Goal: Communication & Community: Participate in discussion

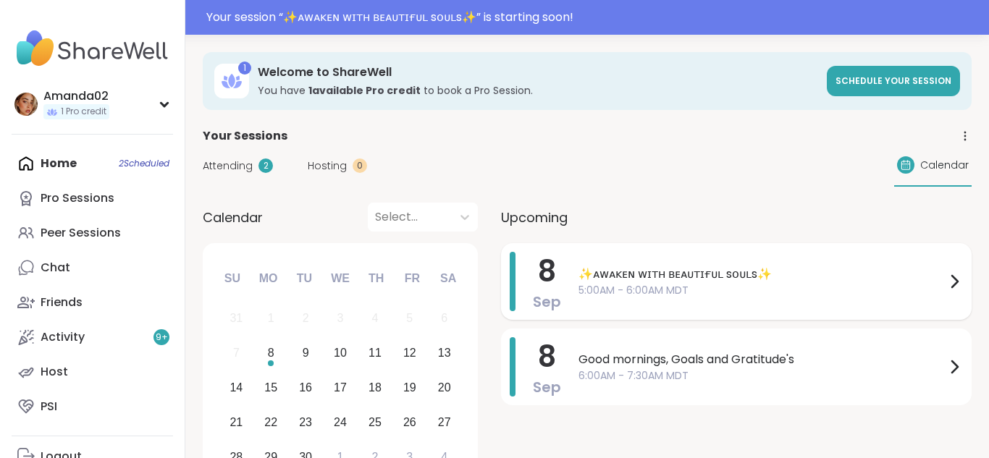
click at [591, 285] on span "5:00AM - 6:00AM MDT" at bounding box center [761, 290] width 367 height 15
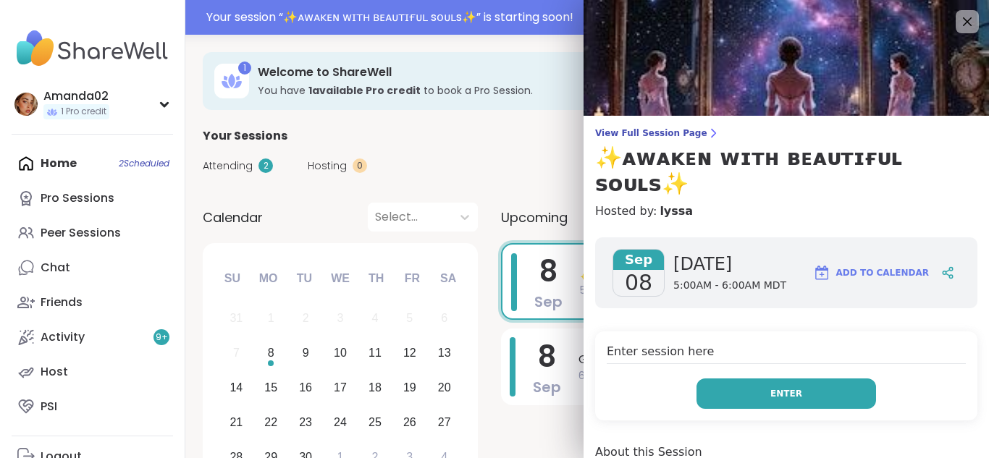
click at [835, 379] on button "Enter" at bounding box center [786, 394] width 180 height 30
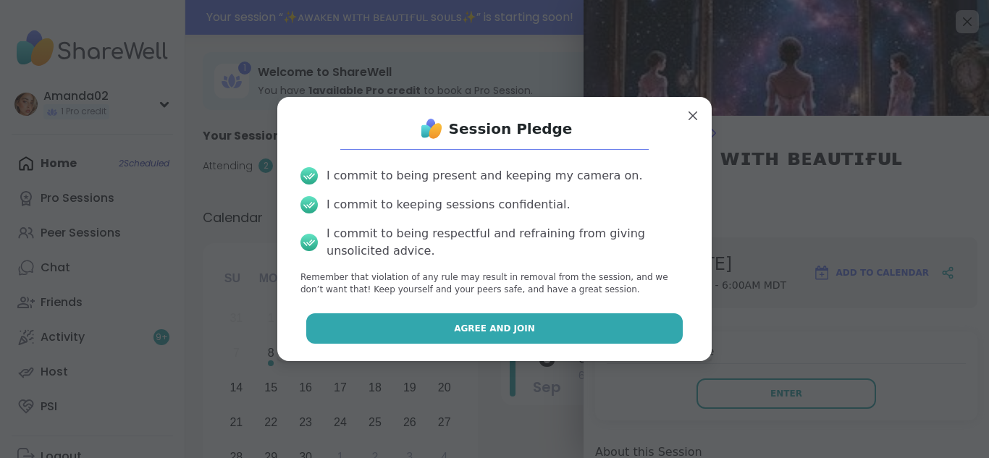
click at [566, 335] on button "Agree and Join" at bounding box center [494, 328] width 377 height 30
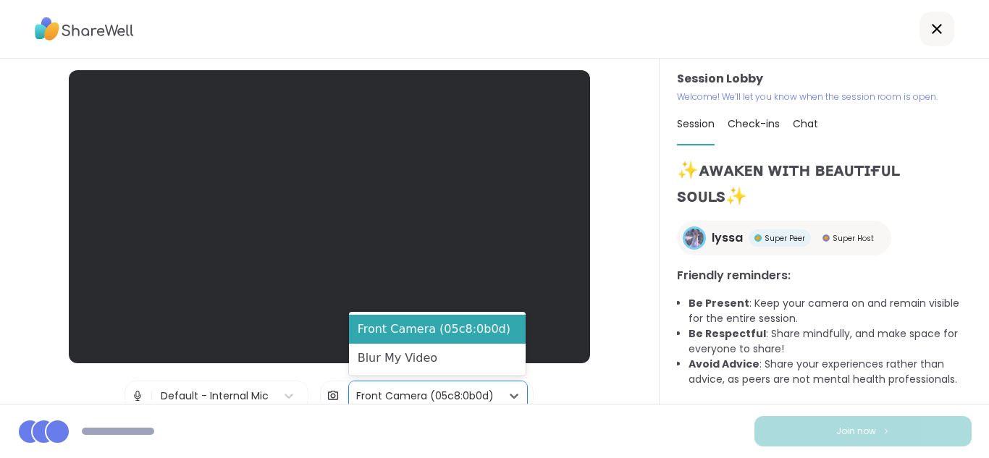
click at [390, 395] on div "Front Camera (05c8:0b0d)" at bounding box center [425, 396] width 138 height 15
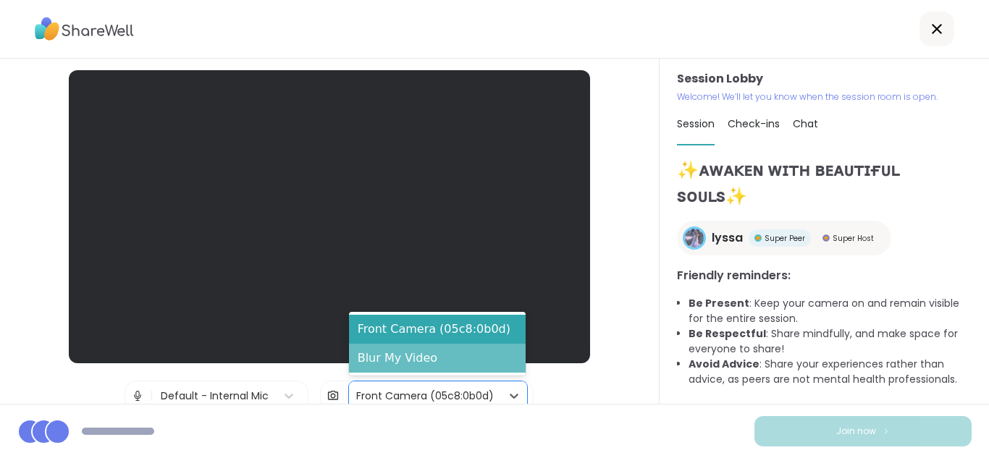
click at [381, 366] on div "Blur My Video" at bounding box center [437, 358] width 177 height 29
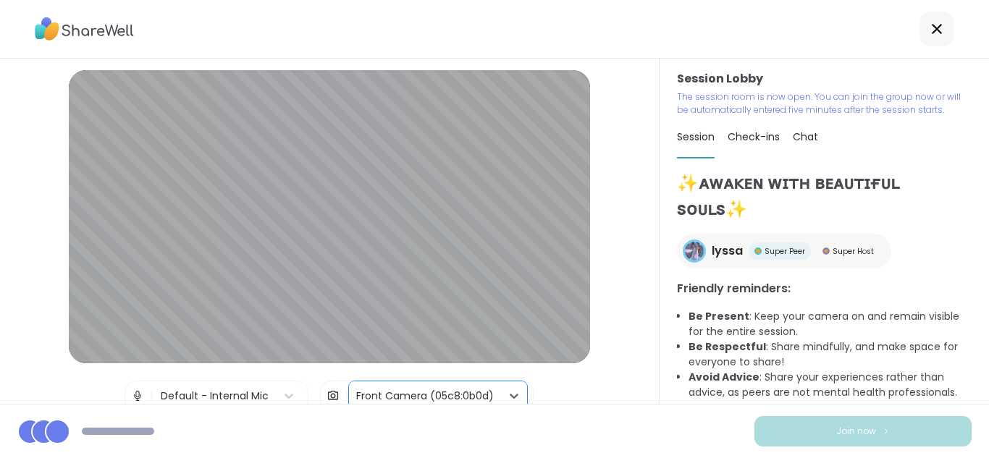
scroll to position [61, 0]
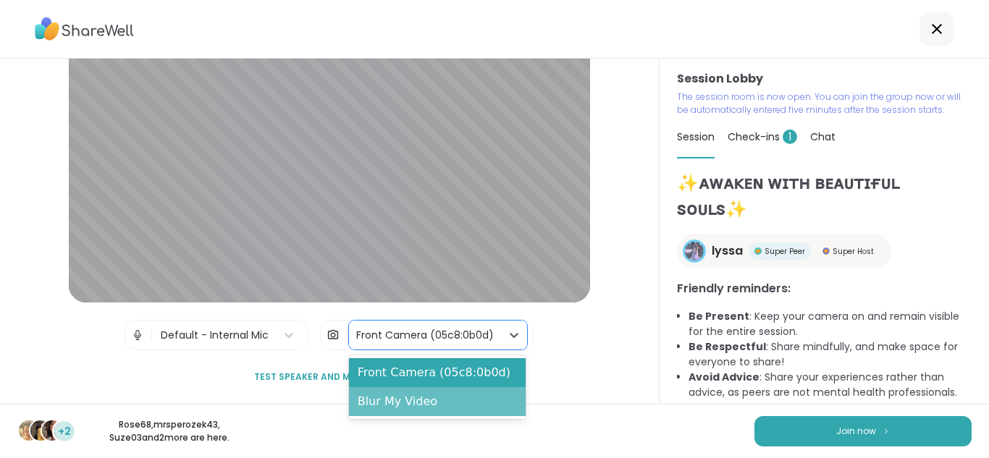
click at [455, 405] on div "Blur My Video" at bounding box center [437, 401] width 177 height 29
click at [421, 402] on div "Blur My Video" at bounding box center [437, 401] width 177 height 29
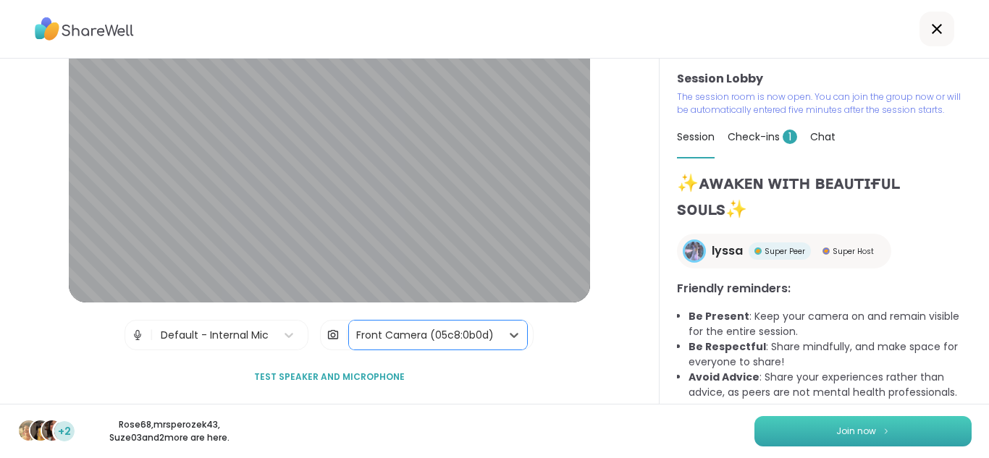
click at [908, 431] on button "Join now" at bounding box center [862, 431] width 217 height 30
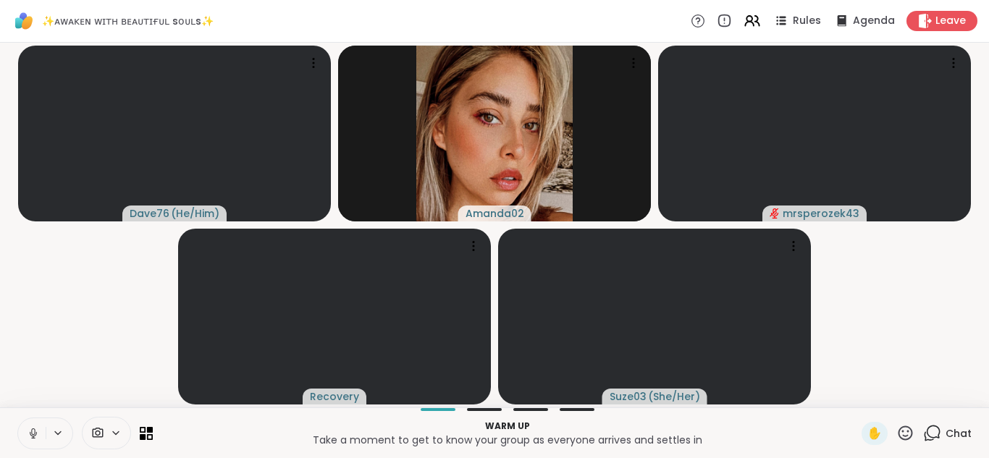
click at [33, 442] on button at bounding box center [32, 433] width 28 height 30
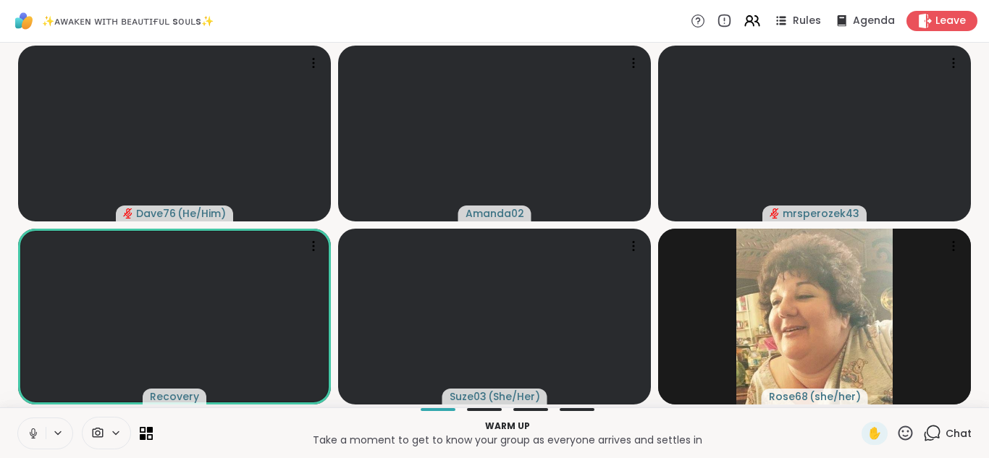
click at [33, 436] on icon at bounding box center [33, 437] width 1 height 3
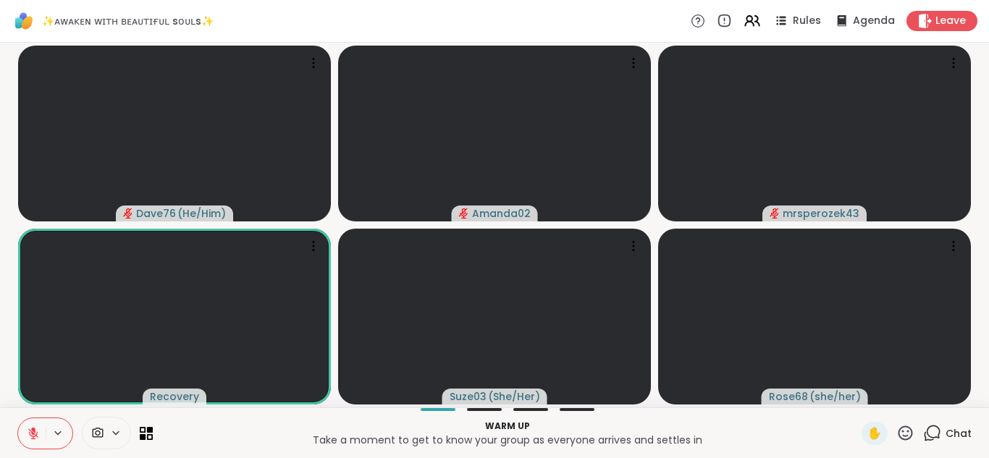
click at [143, 412] on div "Warm up Take a moment to get to know your group as everyone arrives and settles…" at bounding box center [494, 433] width 989 height 51
click at [30, 436] on icon at bounding box center [33, 433] width 13 height 13
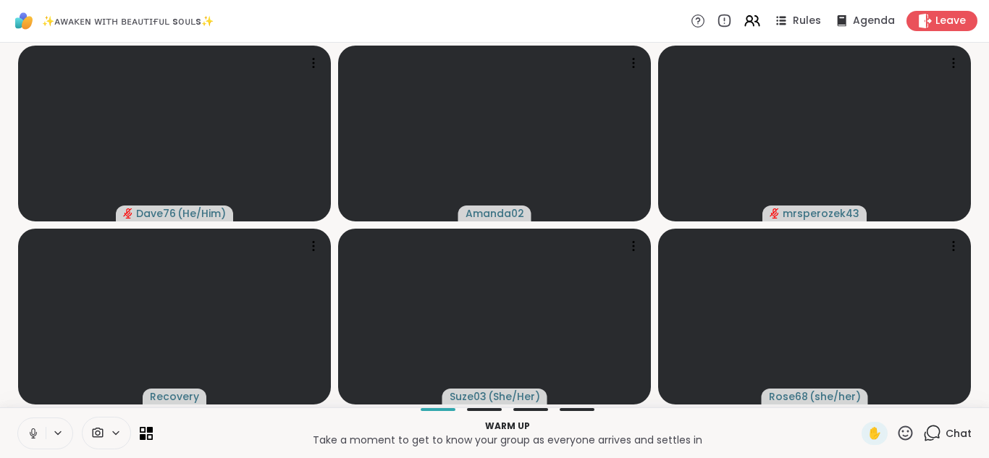
click at [36, 436] on icon at bounding box center [33, 433] width 13 height 13
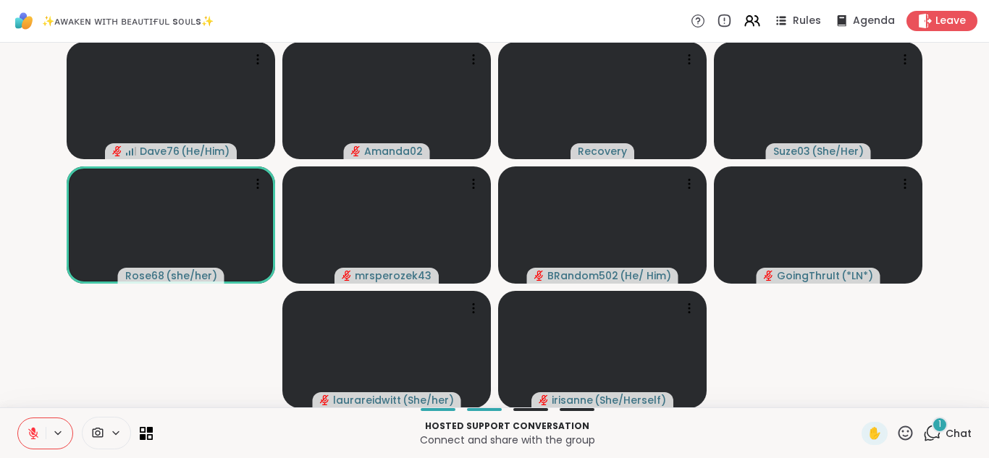
click at [925, 434] on icon at bounding box center [932, 433] width 18 height 18
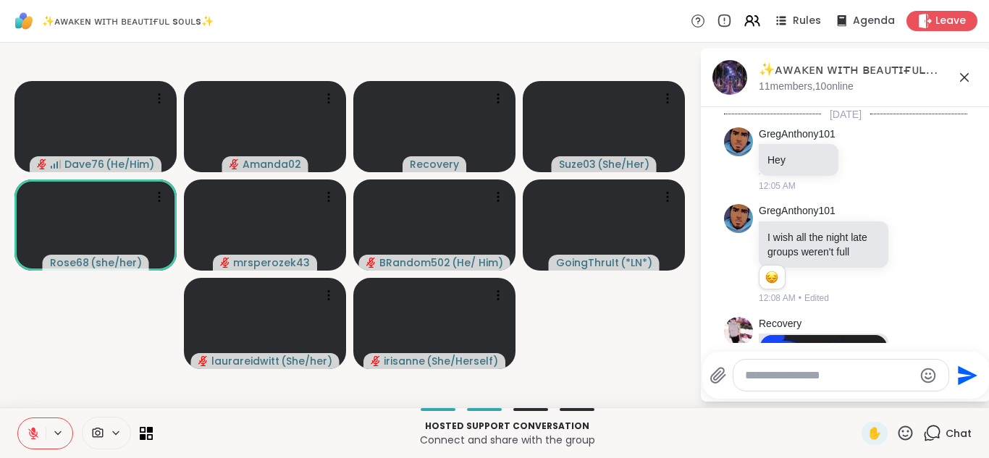
scroll to position [644, 0]
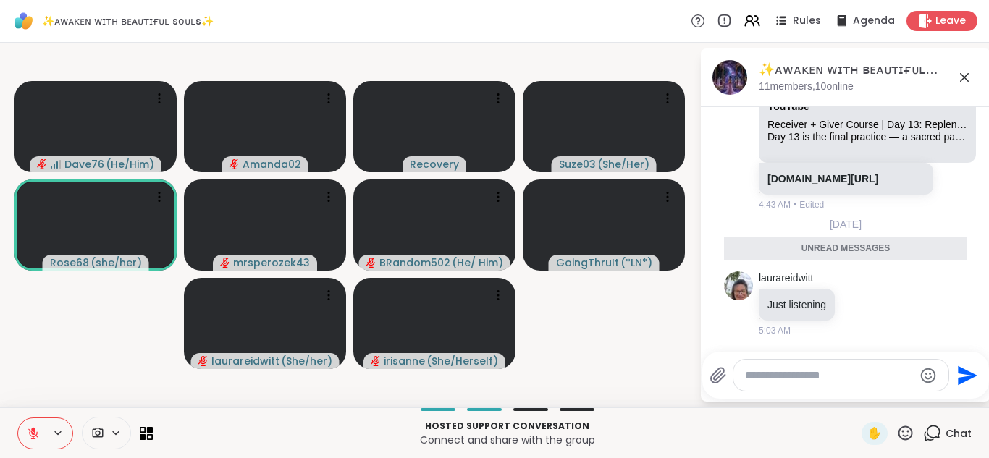
click at [957, 82] on icon at bounding box center [964, 77] width 17 height 17
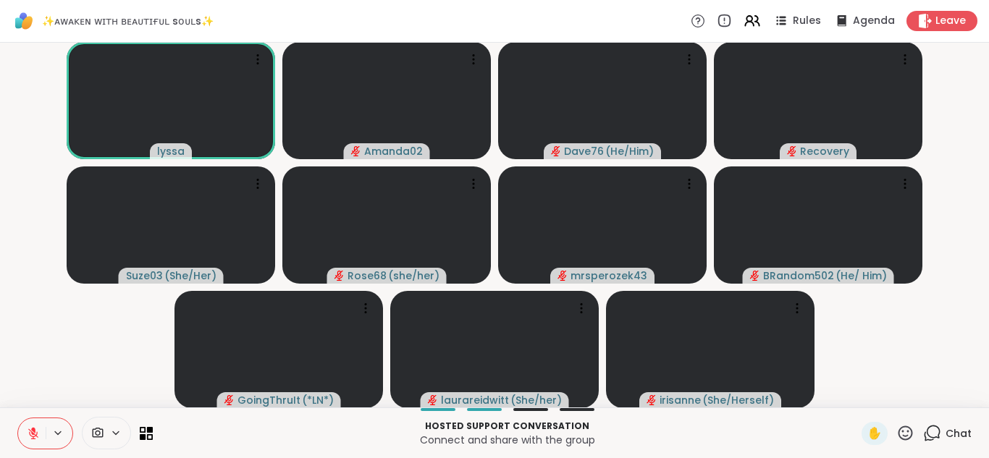
click at [988, 143] on div "lyssa Amanda02 Dave76 ( He/Him ) Recovery Suze03 ( She/Her ) Rose68 ( she/her )…" at bounding box center [494, 225] width 989 height 365
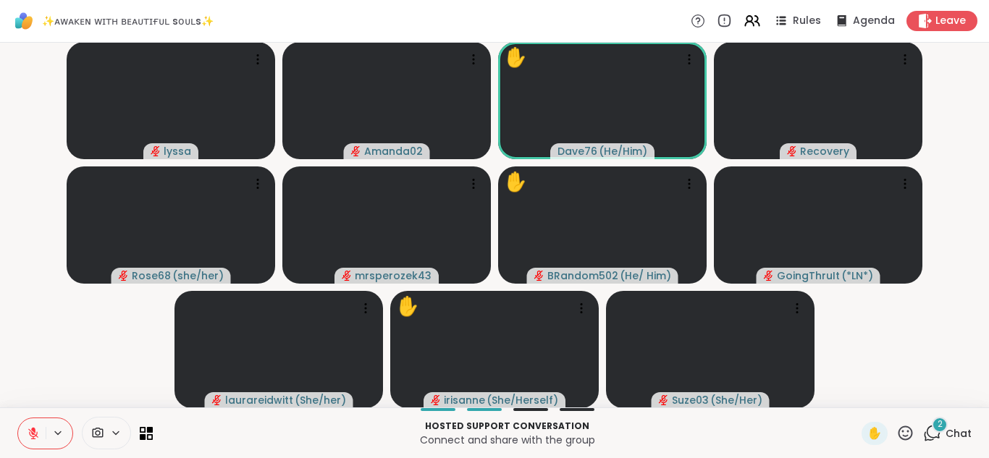
click at [903, 439] on icon at bounding box center [905, 433] width 14 height 14
click at [922, 403] on span "🌟" at bounding box center [926, 395] width 14 height 17
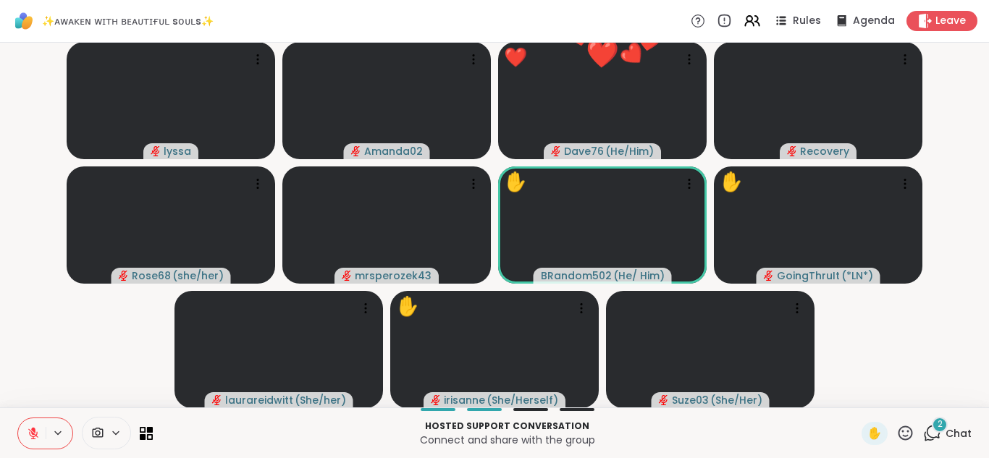
click at [932, 430] on icon at bounding box center [932, 433] width 18 height 18
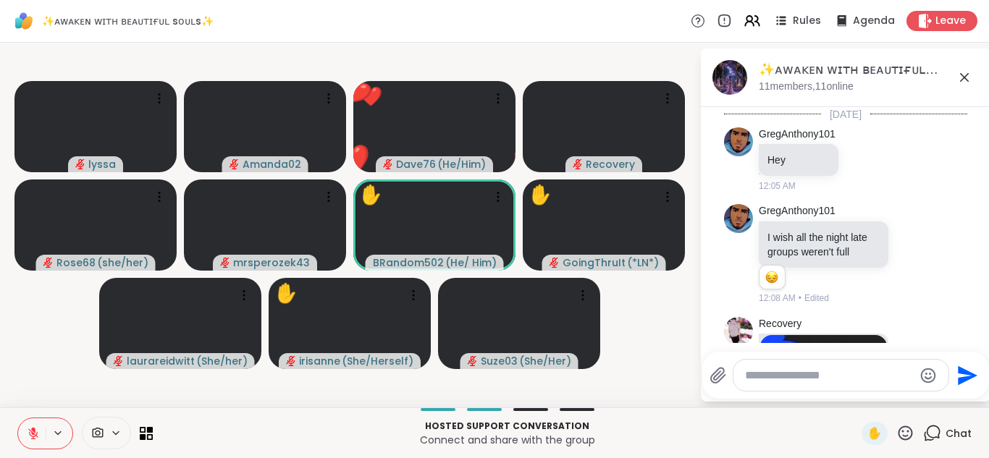
click at [911, 431] on icon at bounding box center [905, 433] width 14 height 14
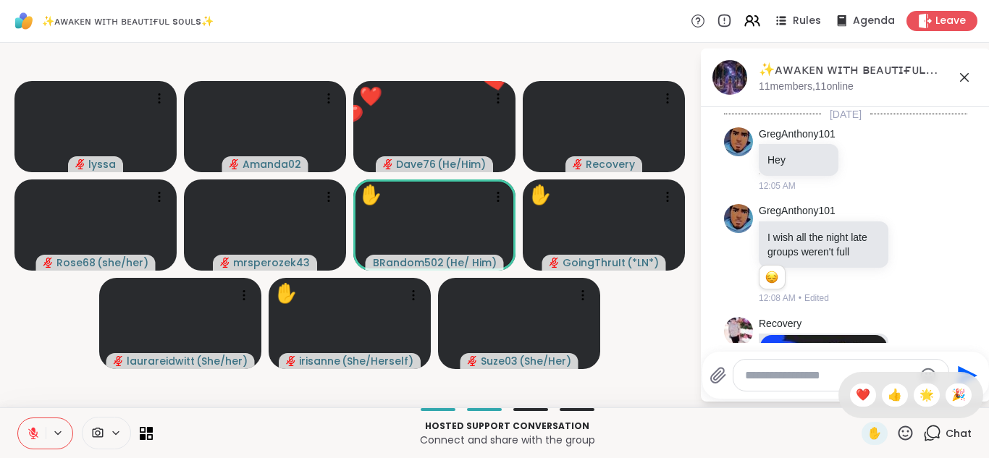
scroll to position [842, 0]
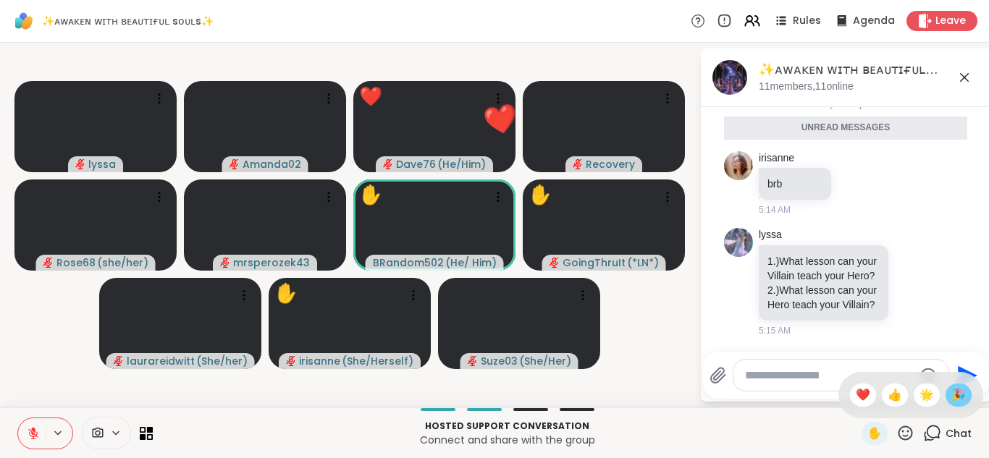
click at [962, 402] on span "🎉" at bounding box center [958, 395] width 14 height 17
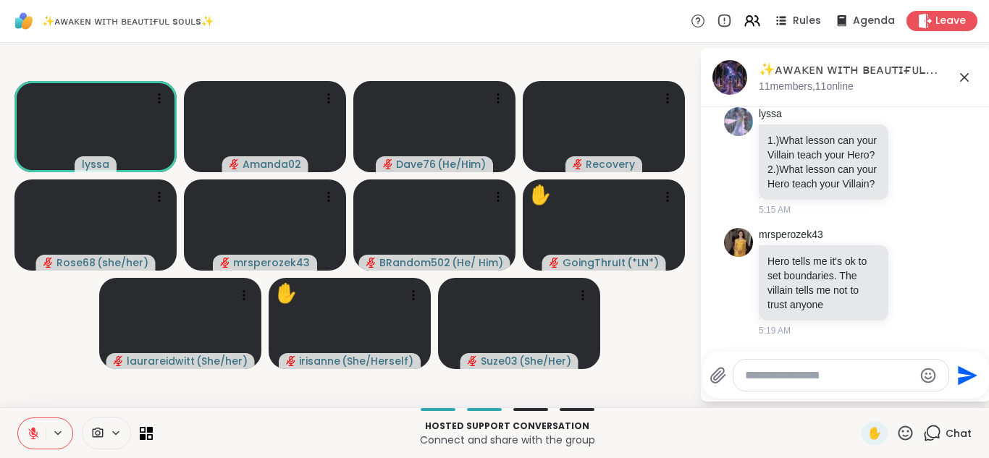
scroll to position [928, 0]
click at [918, 289] on icon at bounding box center [913, 282] width 13 height 14
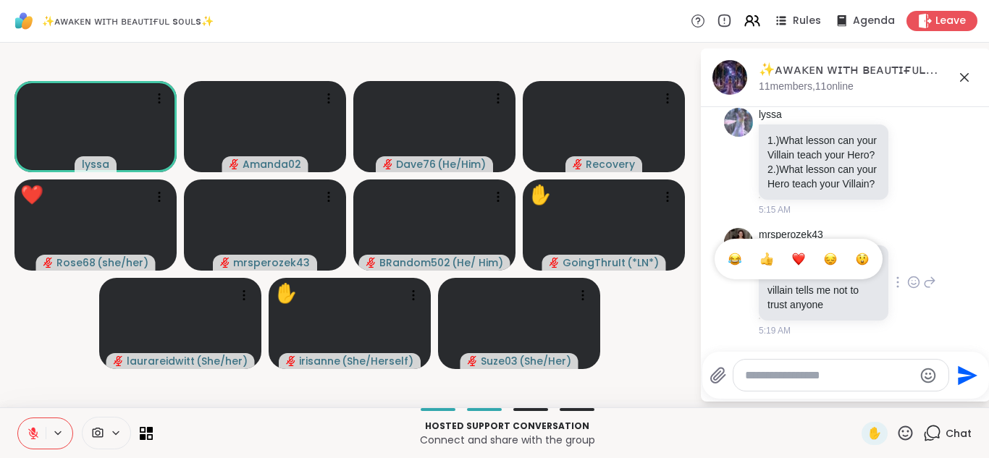
click at [775, 262] on button "Select Reaction: Thumbs up" at bounding box center [766, 259] width 29 height 29
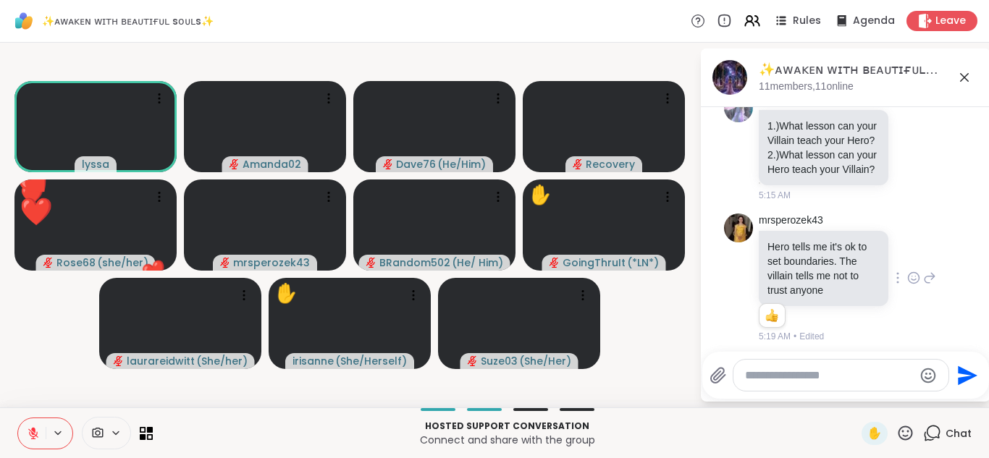
scroll to position [949, 0]
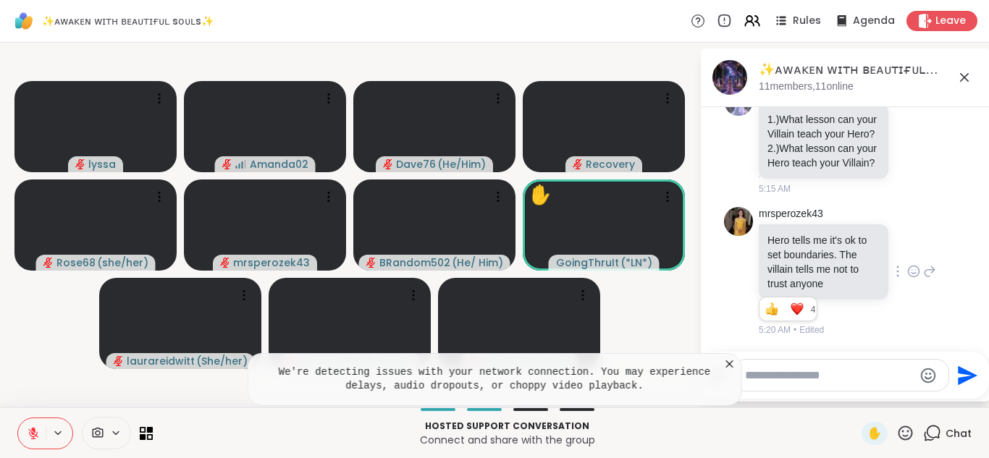
click at [733, 365] on icon at bounding box center [730, 364] width 14 height 14
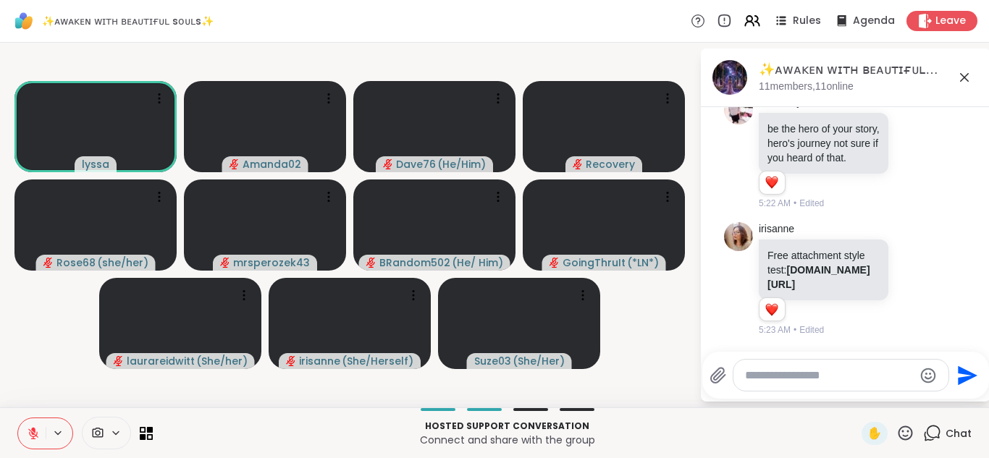
scroll to position [2109, 0]
click at [760, 379] on textarea "Type your message" at bounding box center [829, 376] width 169 height 14
type textarea "**********"
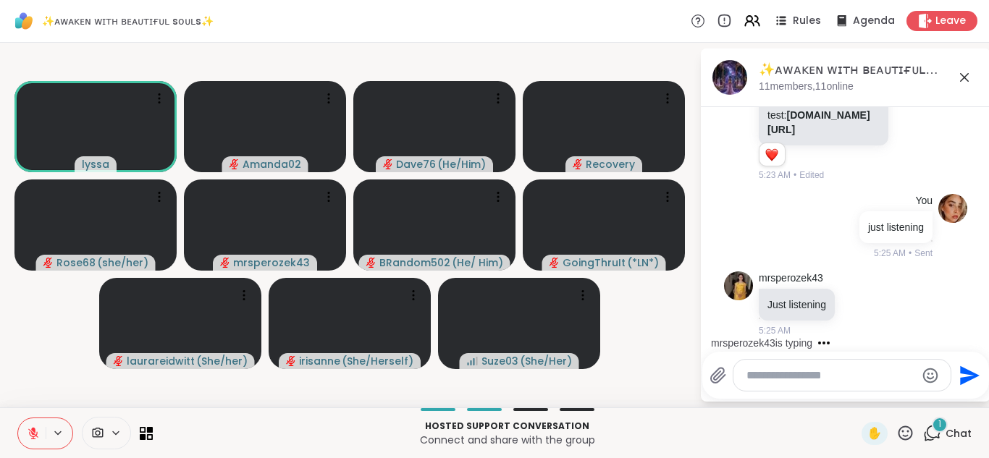
scroll to position [2264, 0]
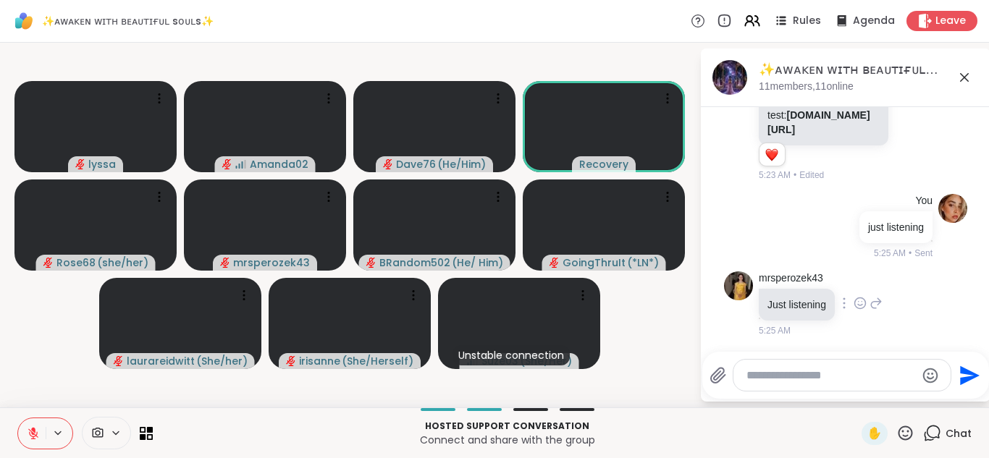
click at [861, 303] on icon at bounding box center [860, 303] width 13 height 14
click at [835, 282] on div "Select Reaction: Thumbs up" at bounding box center [828, 280] width 13 height 13
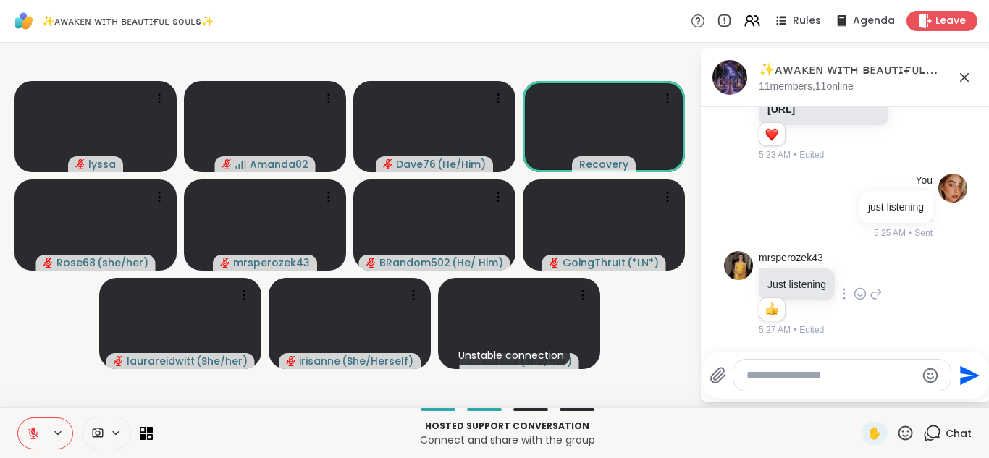
scroll to position [2284, 0]
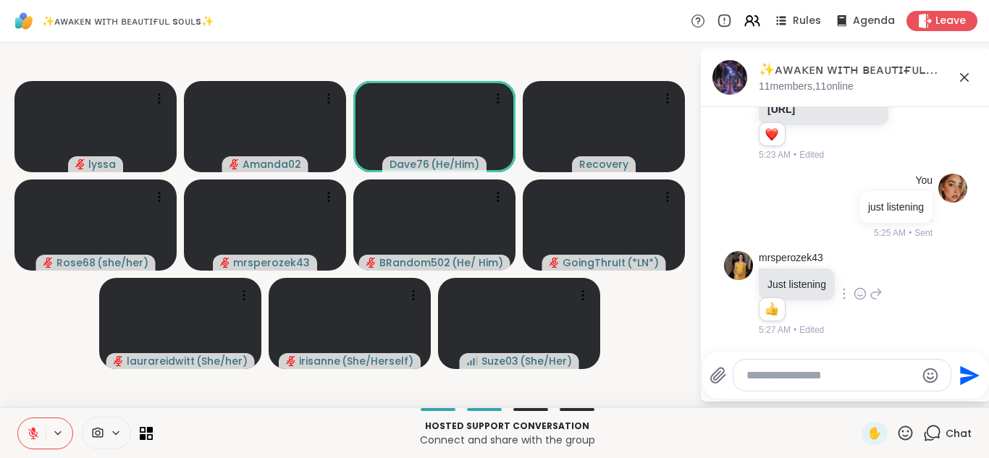
click at [910, 439] on icon at bounding box center [905, 433] width 18 height 18
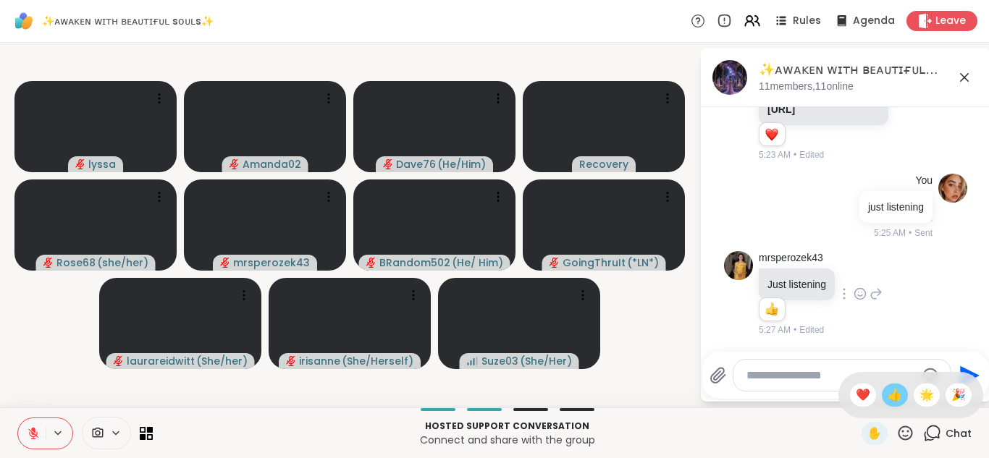
click at [896, 399] on span "👍" at bounding box center [895, 395] width 14 height 17
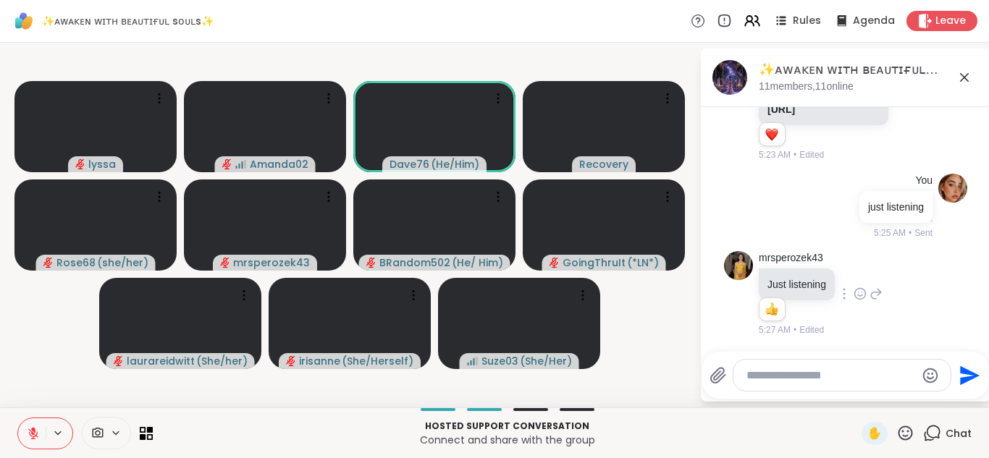
click at [907, 427] on icon at bounding box center [905, 433] width 14 height 14
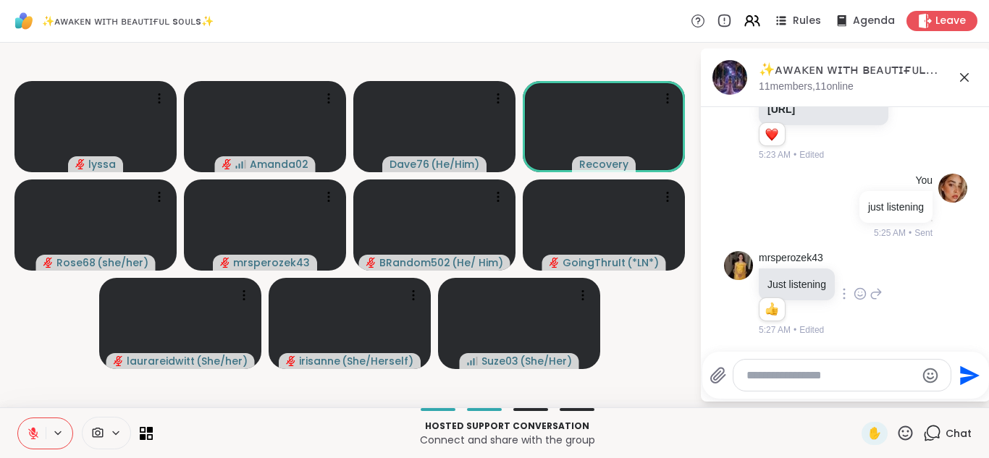
click at [940, 292] on div "mrsperozek43 Just listening 1 1 5:27 AM • Edited" at bounding box center [845, 294] width 243 height 98
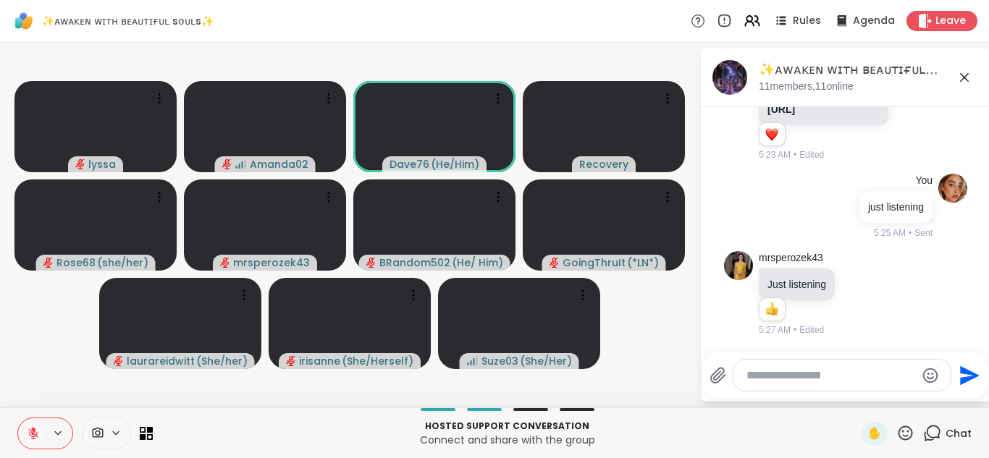
click at [925, 376] on icon "Emoji picker" at bounding box center [930, 375] width 17 height 17
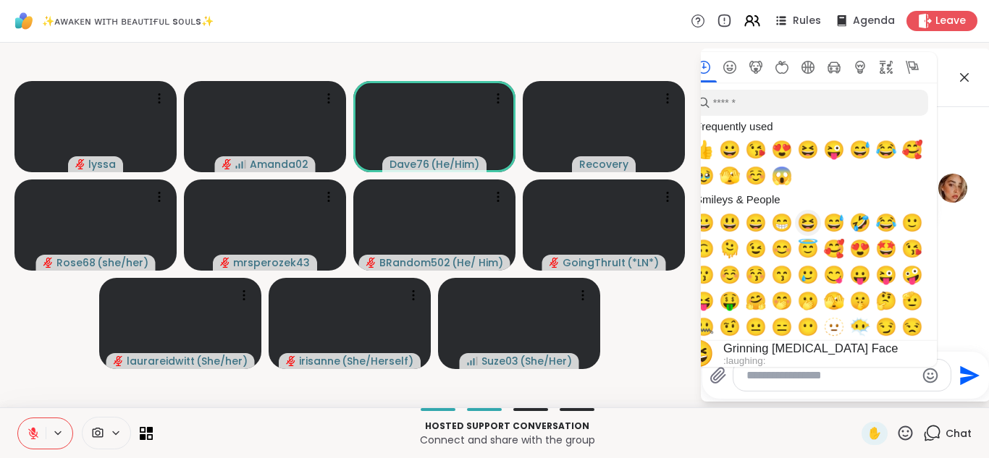
click at [812, 226] on span "😆" at bounding box center [808, 223] width 22 height 20
type textarea "**"
click at [967, 366] on icon "Send" at bounding box center [967, 375] width 23 height 23
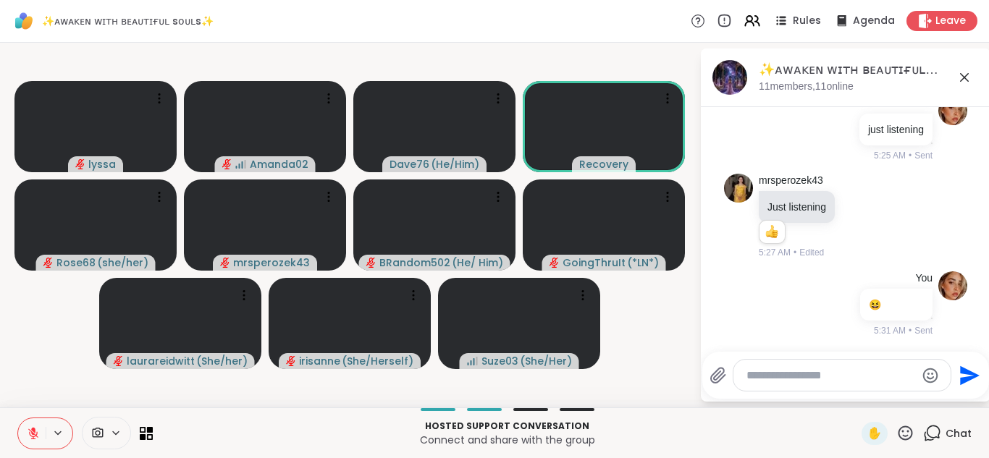
scroll to position [2362, 0]
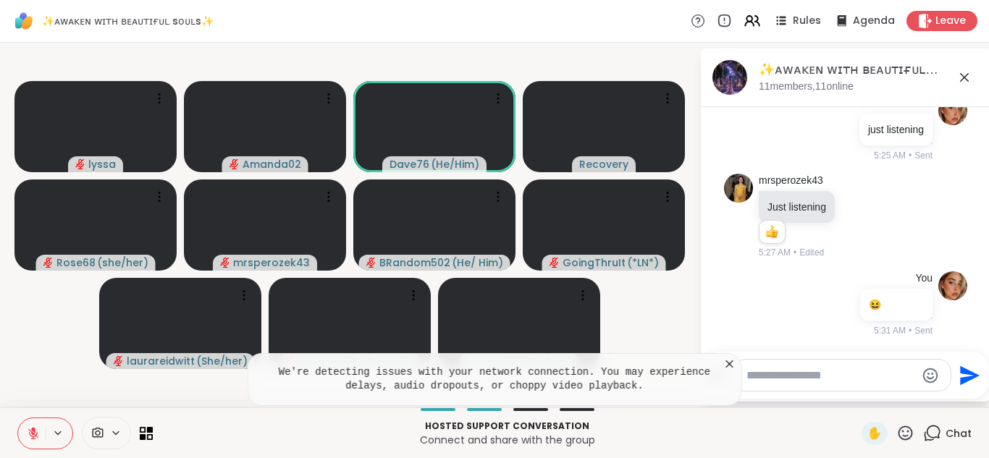
click at [729, 366] on icon at bounding box center [730, 364] width 14 height 14
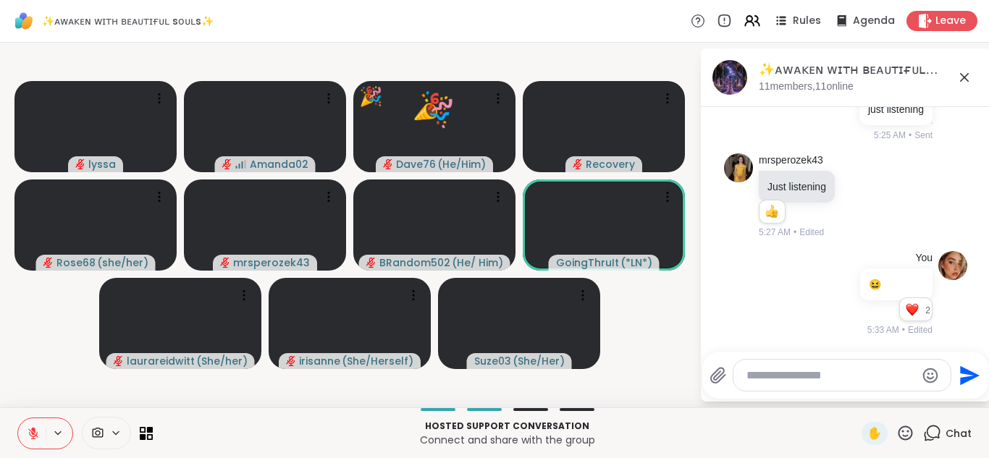
scroll to position [2517, 0]
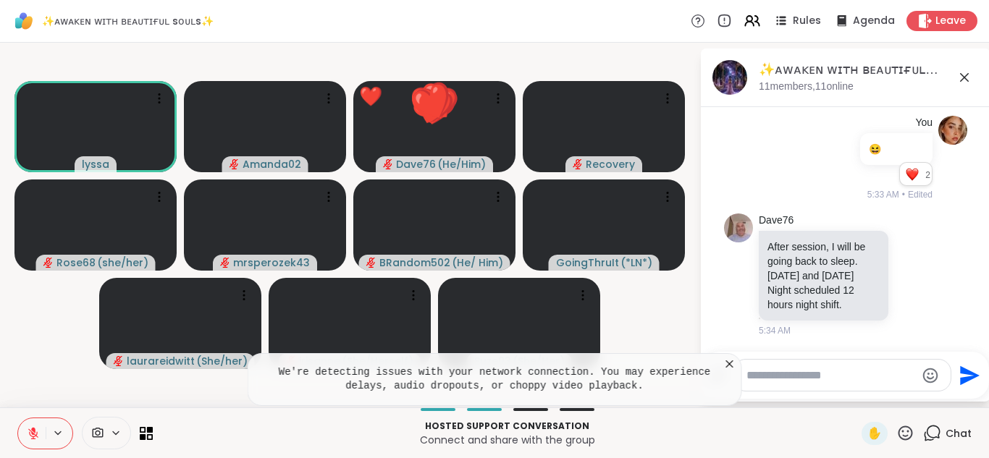
click at [727, 368] on icon at bounding box center [730, 364] width 14 height 14
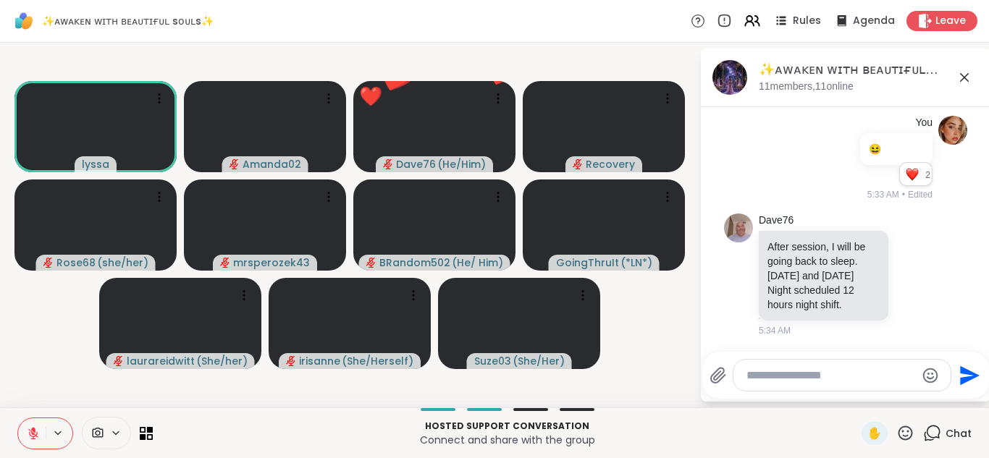
click at [767, 371] on textarea "Type your message" at bounding box center [830, 376] width 169 height 14
type textarea "*"
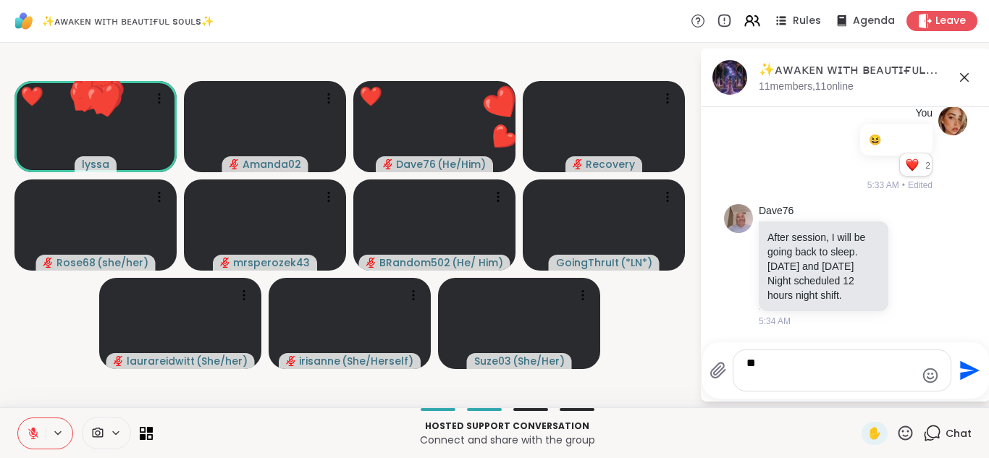
type textarea "*"
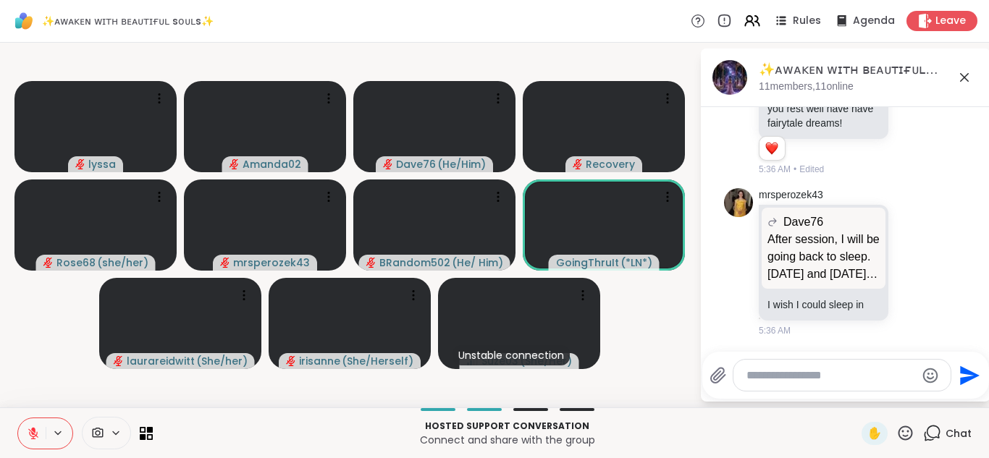
scroll to position [2931, 0]
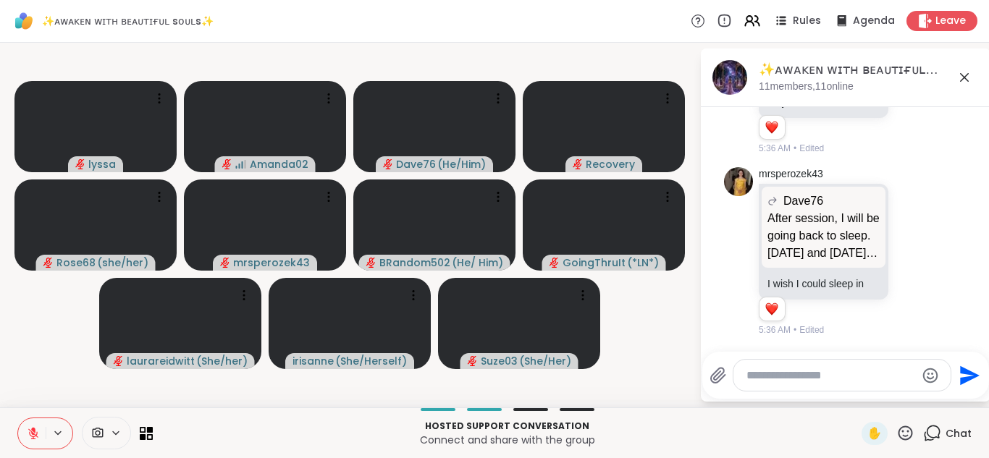
click at [908, 429] on icon at bounding box center [905, 433] width 18 height 18
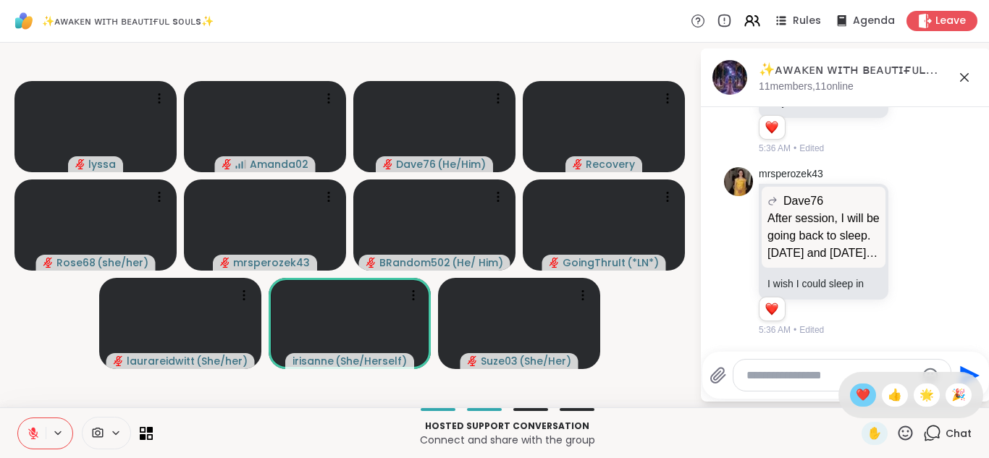
click at [870, 402] on span "❤️" at bounding box center [863, 395] width 14 height 17
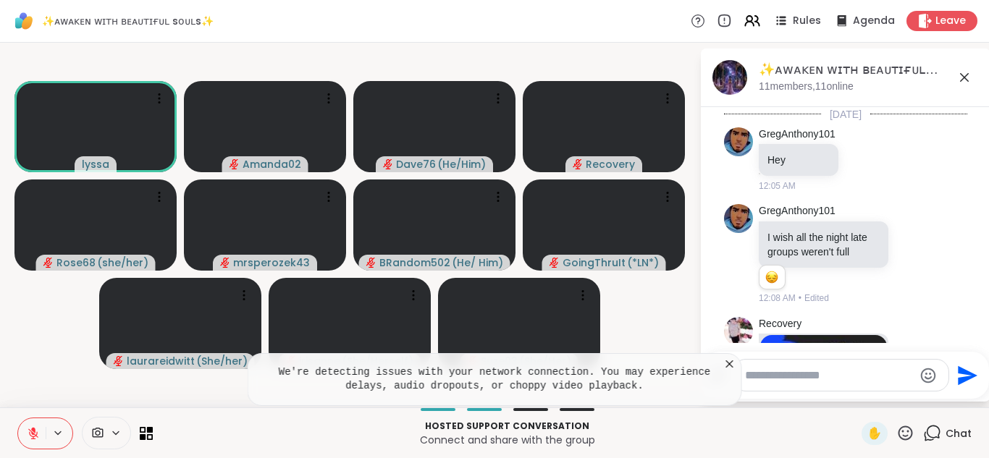
scroll to position [2931, 0]
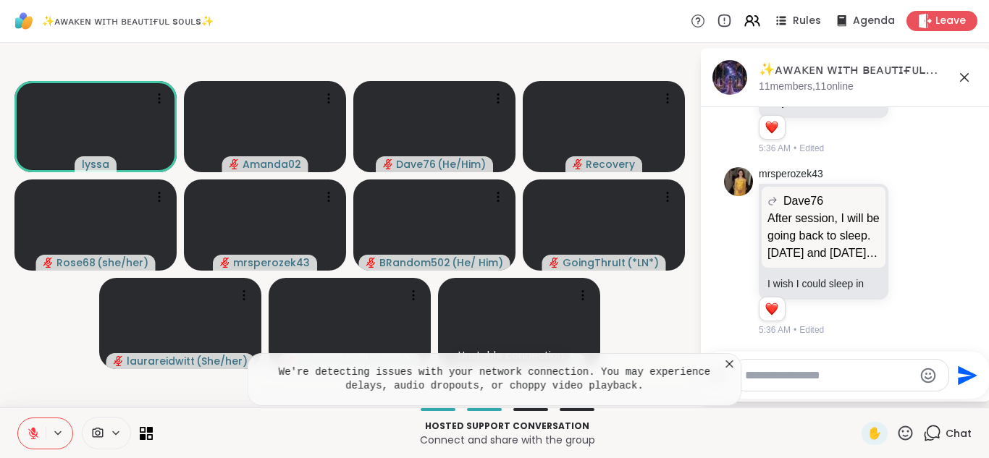
click at [732, 367] on icon at bounding box center [729, 364] width 7 height 7
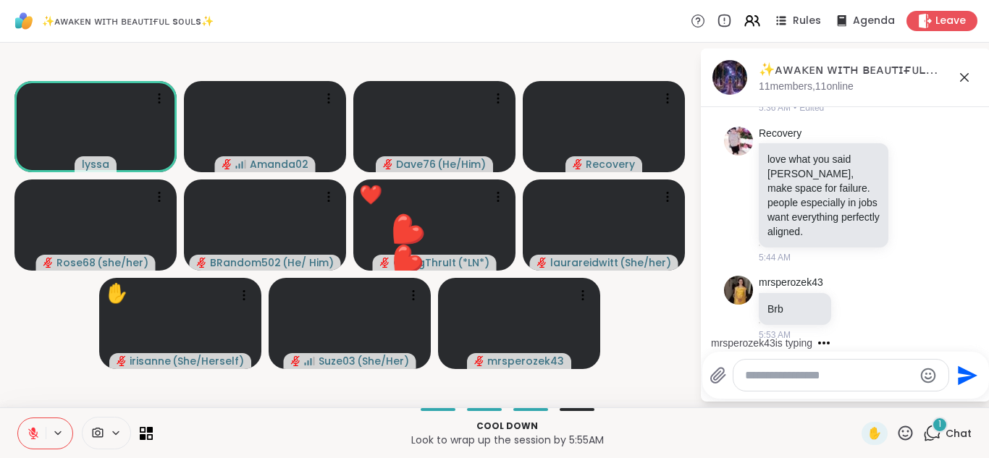
scroll to position [3143, 0]
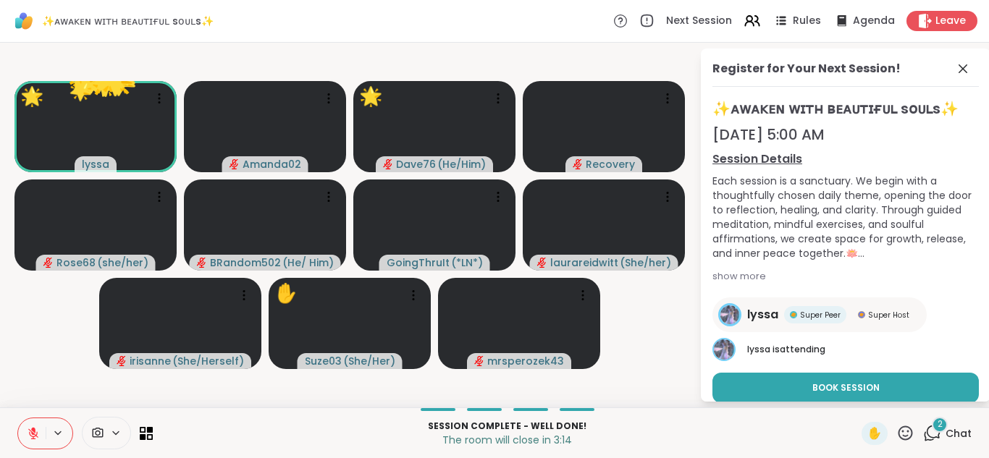
click at [905, 440] on icon at bounding box center [905, 433] width 14 height 14
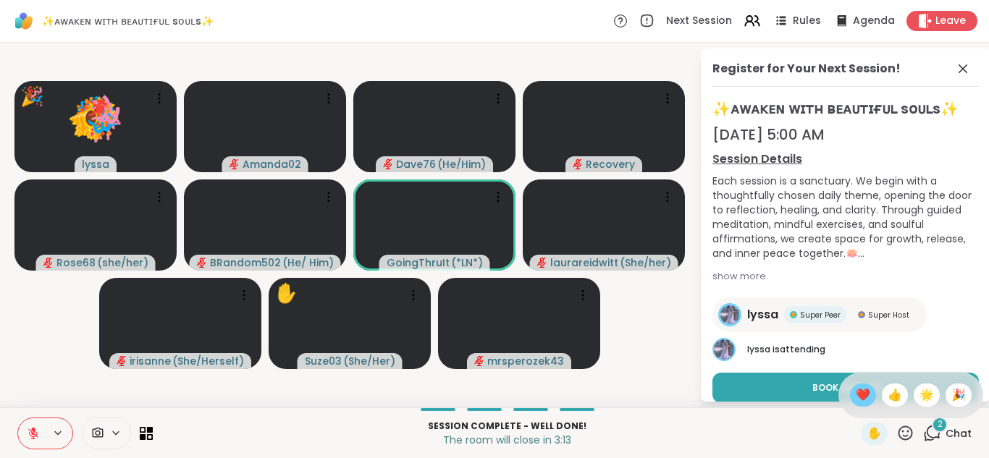
click at [858, 397] on span "❤️" at bounding box center [863, 395] width 14 height 17
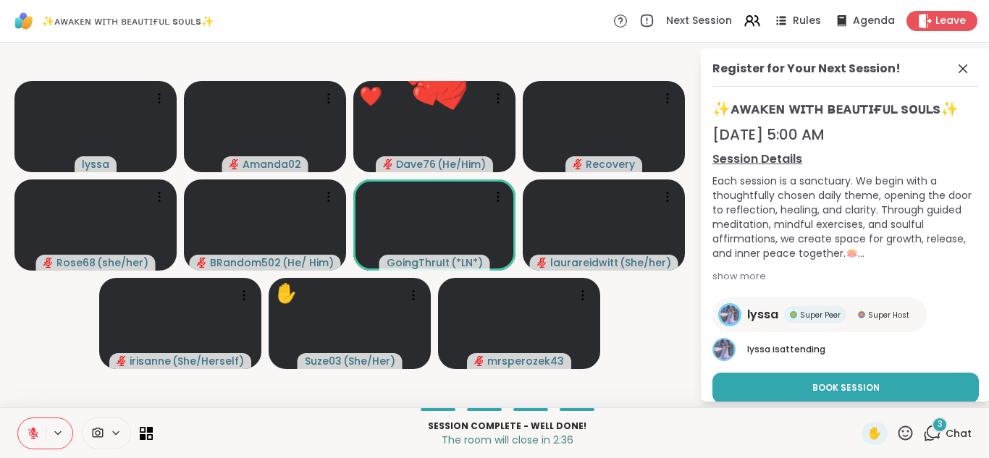
click at [943, 454] on div "Session Complete - well done! The room will close in 2:36 ✋ 3 Chat" at bounding box center [494, 433] width 989 height 51
click at [948, 439] on span "Chat" at bounding box center [959, 433] width 26 height 14
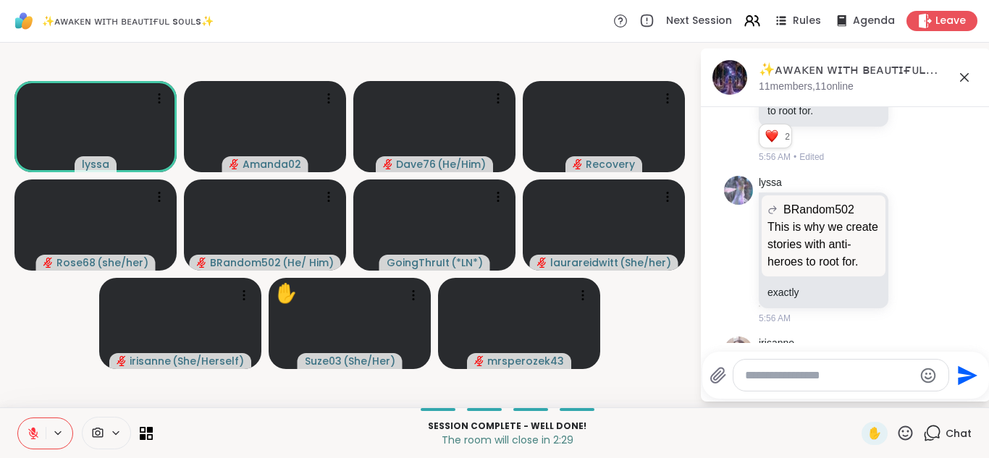
scroll to position [3404, 0]
click at [956, 25] on span "Leave" at bounding box center [951, 21] width 32 height 15
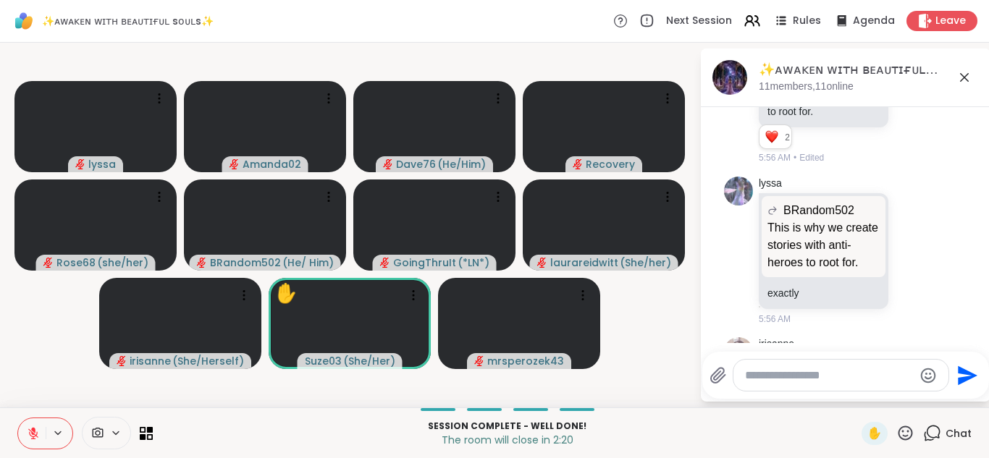
click at [898, 433] on icon at bounding box center [905, 433] width 18 height 18
click at [860, 396] on span "❤️" at bounding box center [863, 395] width 14 height 17
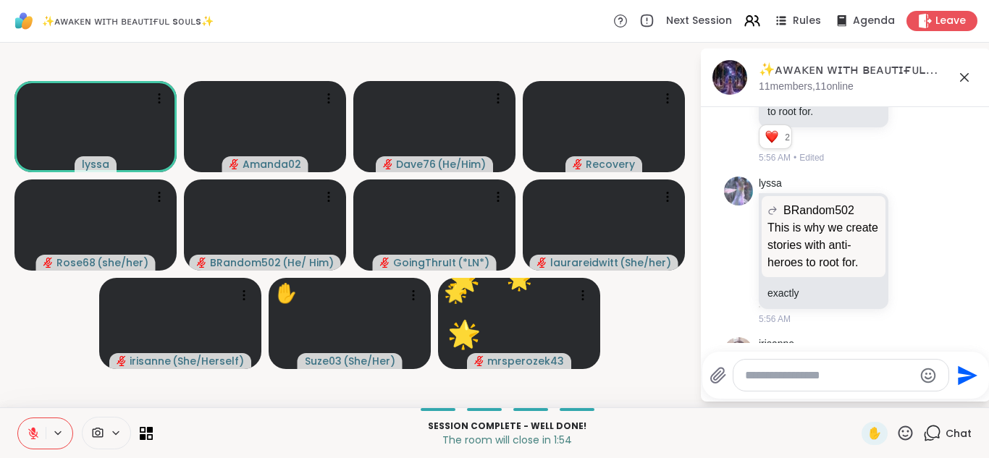
click at [905, 439] on icon at bounding box center [905, 433] width 18 height 18
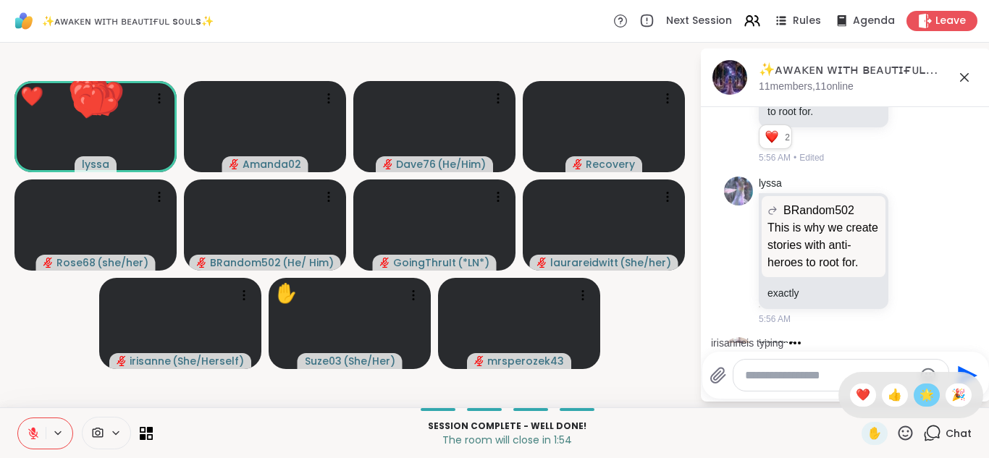
click at [925, 395] on span "🌟" at bounding box center [926, 395] width 14 height 17
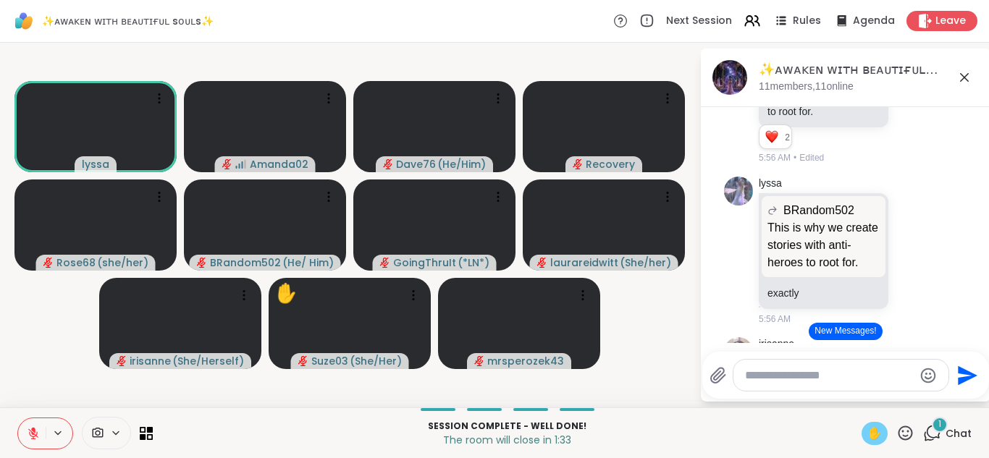
click at [879, 431] on span "✋" at bounding box center [874, 433] width 14 height 17
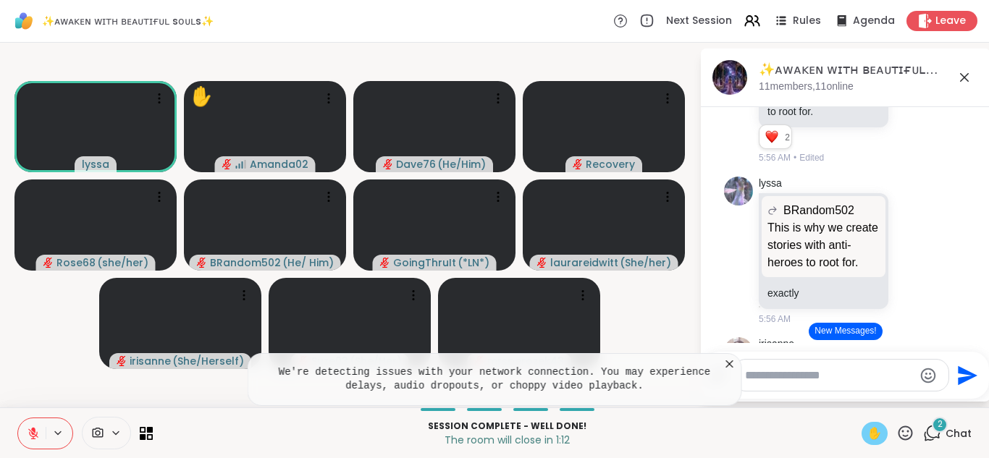
click at [35, 448] on button at bounding box center [32, 433] width 28 height 30
click at [41, 434] on button at bounding box center [31, 433] width 30 height 30
click at [31, 442] on button at bounding box center [32, 433] width 28 height 30
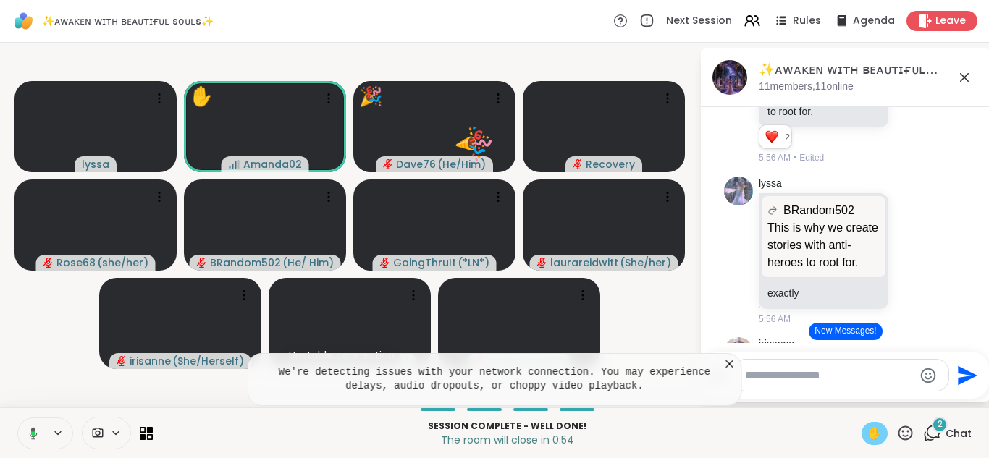
click at [28, 435] on icon at bounding box center [31, 433] width 13 height 13
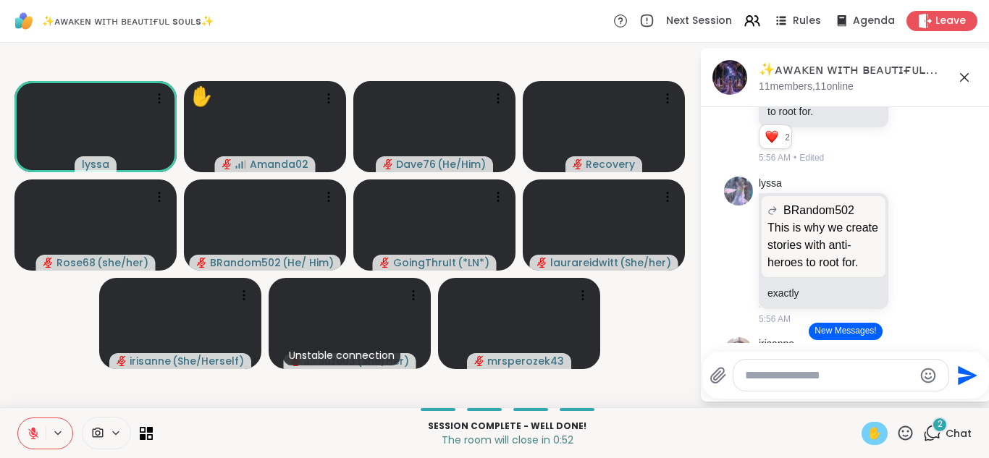
click at [19, 441] on button at bounding box center [32, 433] width 28 height 30
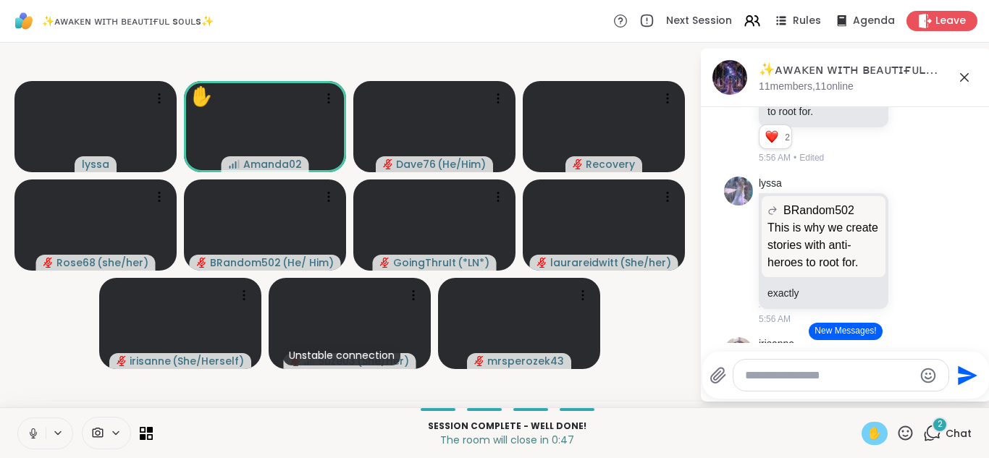
click at [33, 431] on icon at bounding box center [33, 433] width 13 height 13
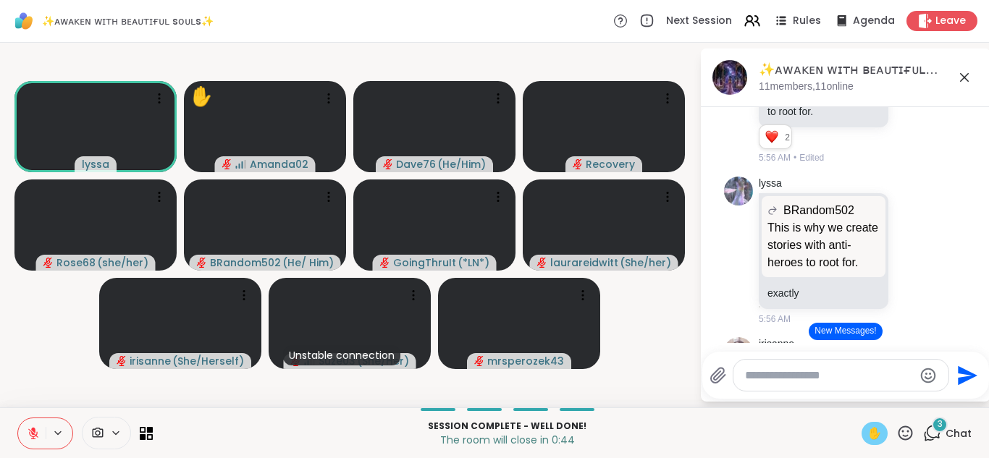
click at [26, 435] on button at bounding box center [32, 433] width 28 height 30
click at [870, 434] on span "✋" at bounding box center [874, 433] width 14 height 17
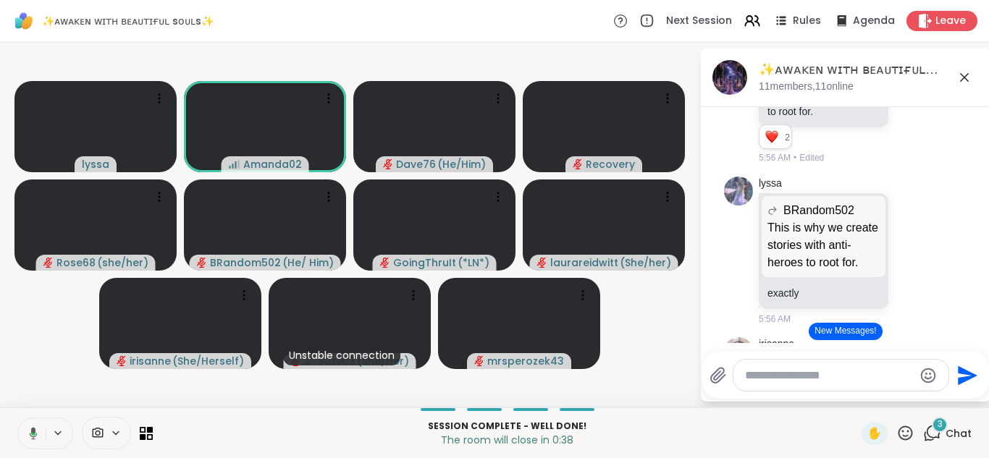
click at [33, 448] on button at bounding box center [31, 433] width 30 height 30
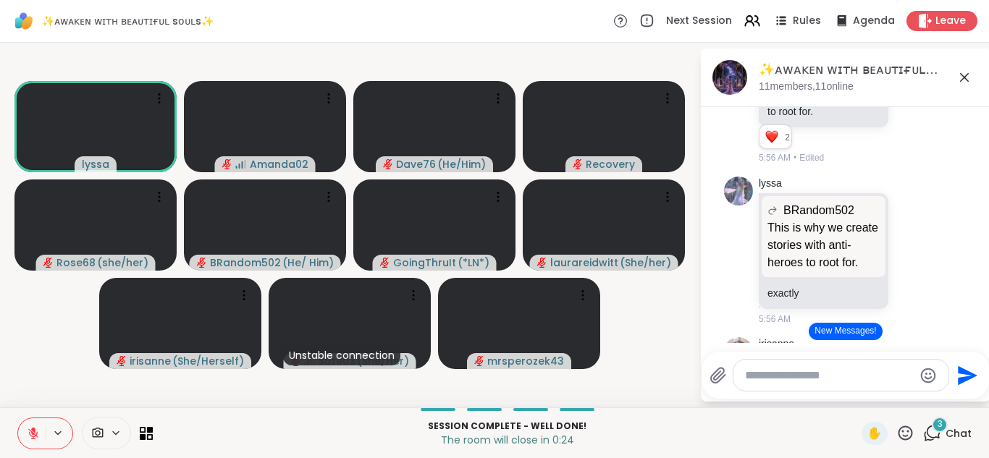
click at [905, 451] on div "Session Complete - well done! The room will close in 0:24 ✋ 3 Chat" at bounding box center [494, 433] width 989 height 51
click at [909, 439] on icon at bounding box center [905, 433] width 14 height 14
click at [927, 392] on span "🌟" at bounding box center [926, 395] width 14 height 17
click at [904, 435] on icon at bounding box center [905, 433] width 14 height 14
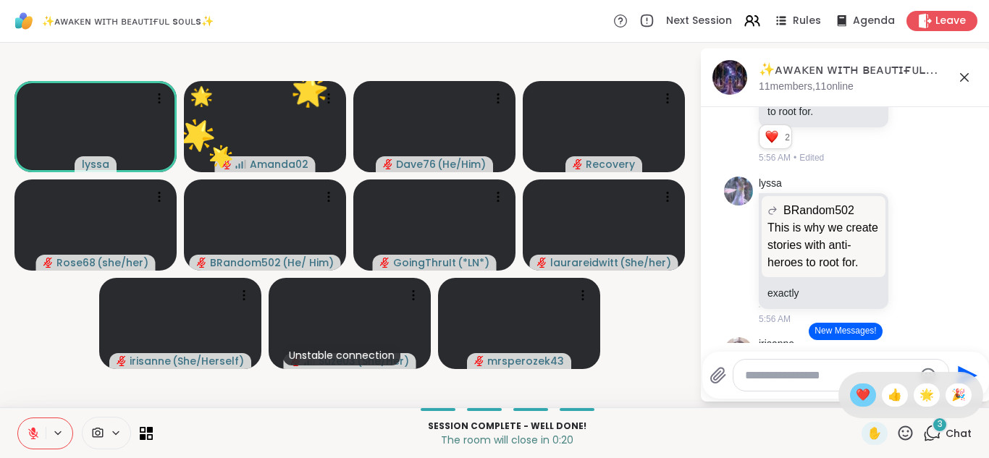
click at [863, 403] on span "❤️" at bounding box center [863, 395] width 14 height 17
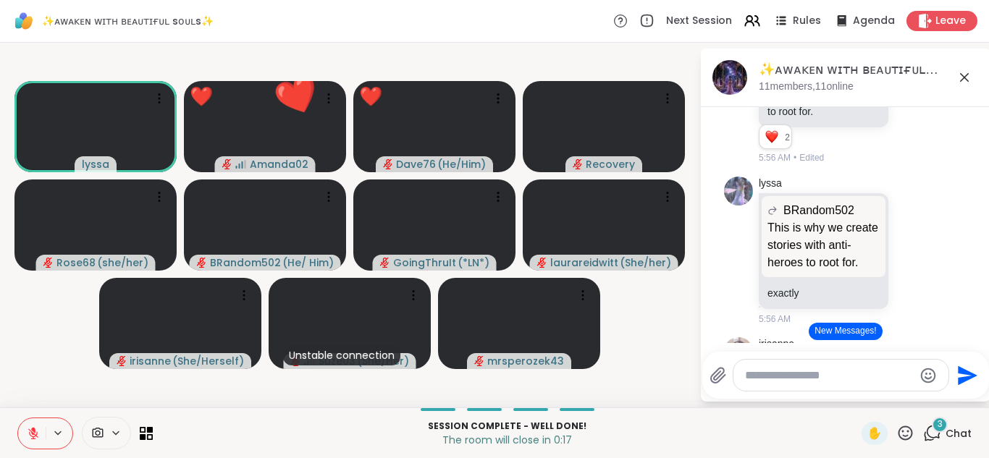
click at [900, 433] on icon at bounding box center [905, 433] width 14 height 14
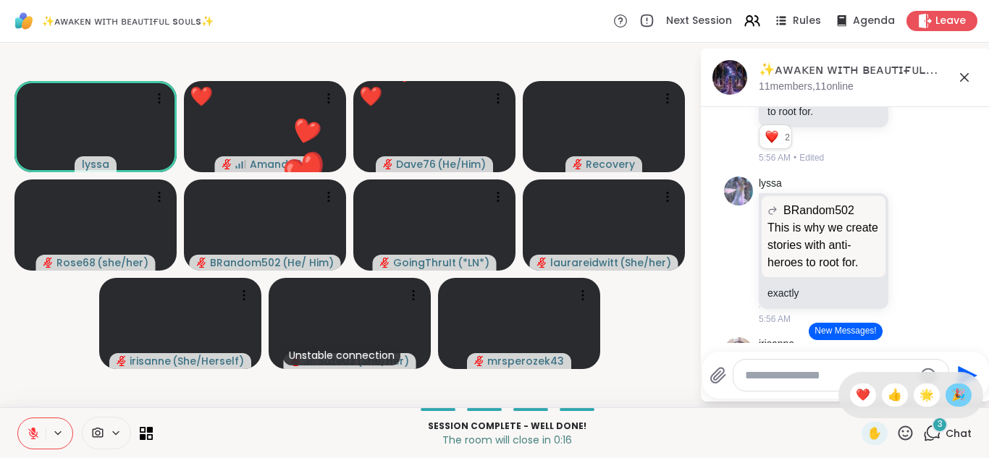
click at [961, 401] on span "🎉" at bounding box center [958, 395] width 14 height 17
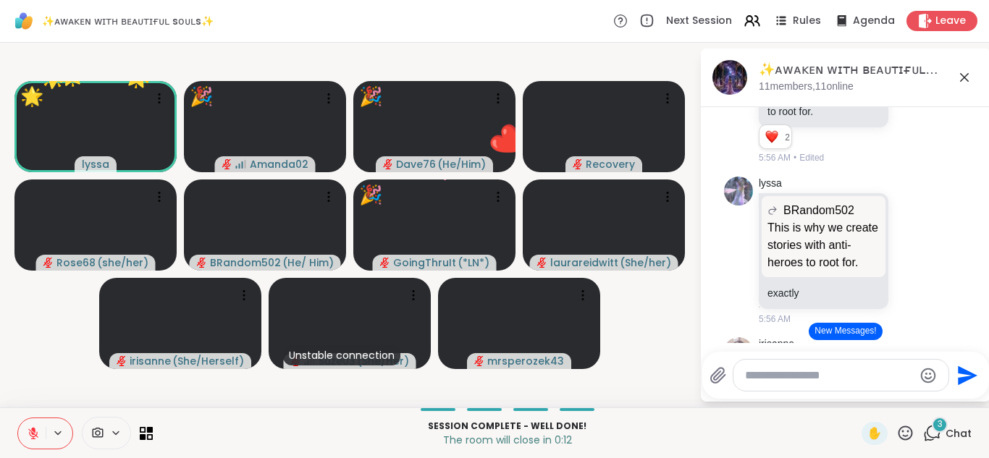
click at [909, 450] on div "Session Complete - well done! The room will close in 0:12 ✋ 3 Chat" at bounding box center [494, 433] width 989 height 51
click at [910, 428] on icon at bounding box center [905, 433] width 14 height 14
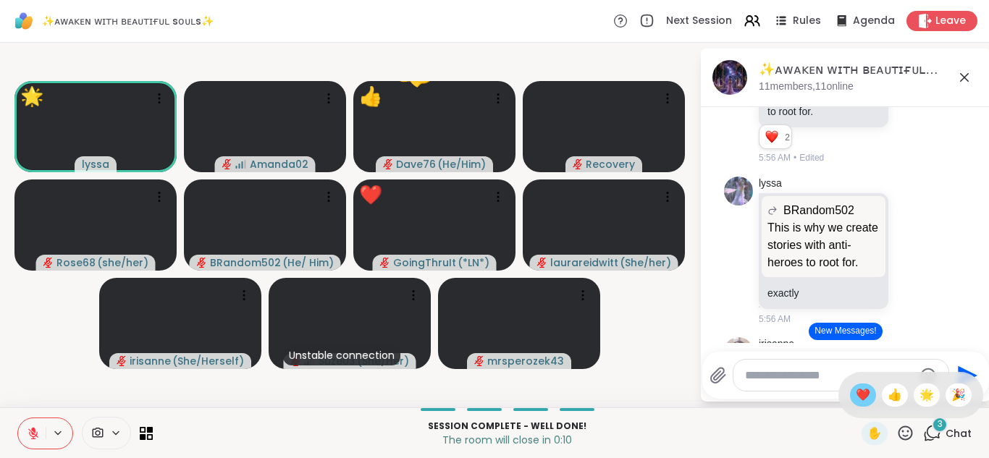
click at [859, 395] on span "❤️" at bounding box center [863, 395] width 14 height 17
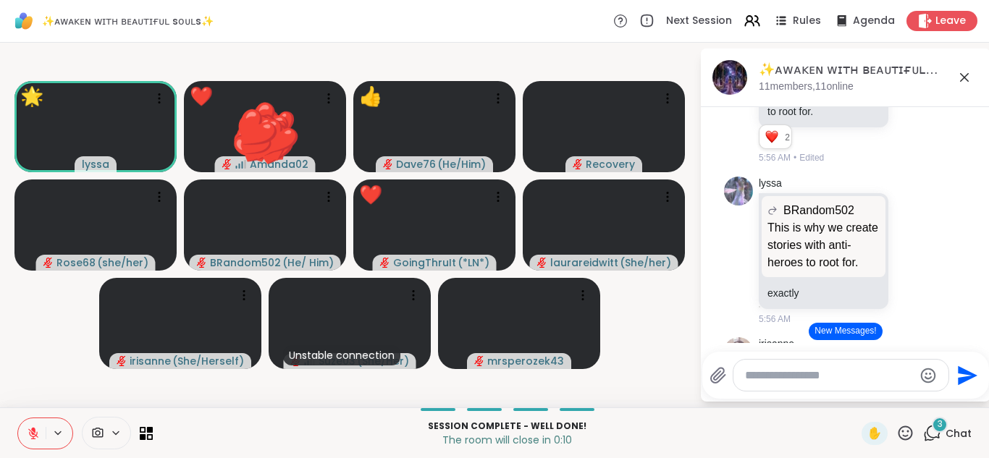
click at [908, 434] on icon at bounding box center [905, 433] width 18 height 18
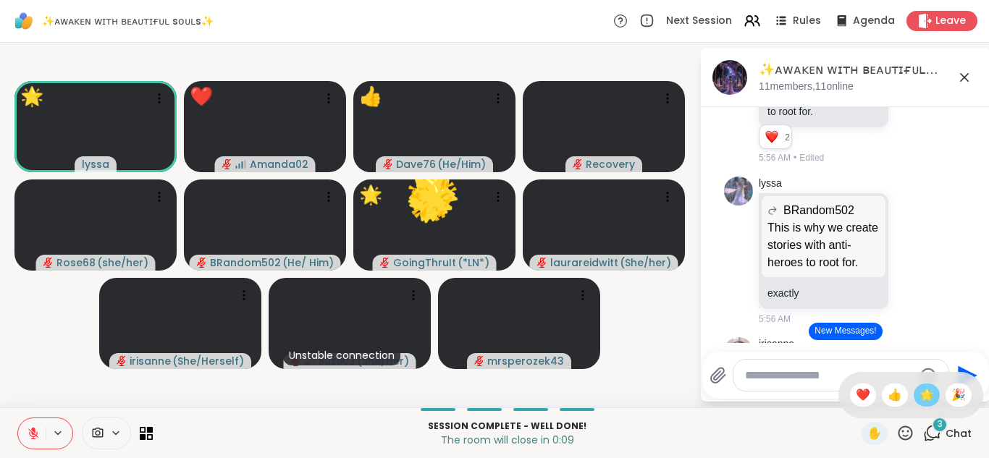
click at [937, 394] on div "🌟" at bounding box center [927, 395] width 26 height 23
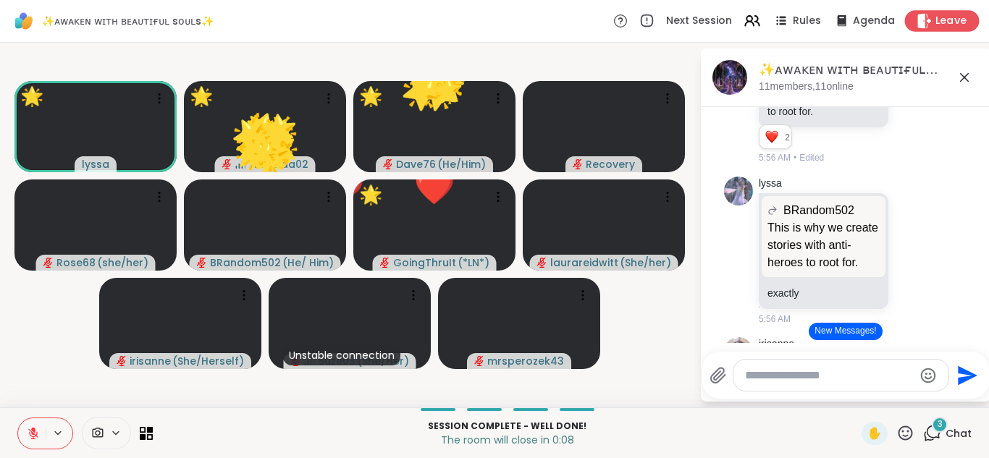
click at [948, 22] on span "Leave" at bounding box center [951, 21] width 32 height 15
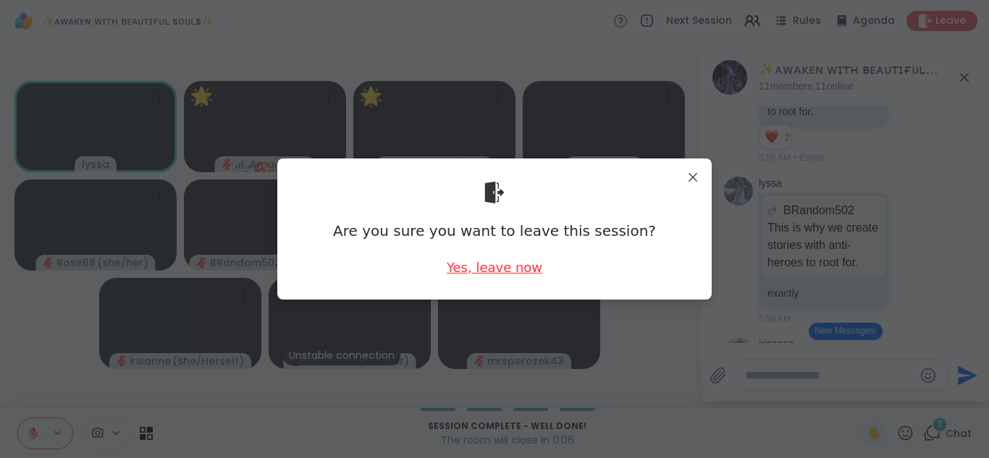
click at [505, 258] on div "Yes, leave now" at bounding box center [495, 267] width 96 height 18
click at [521, 266] on div "Yes, leave now" at bounding box center [495, 267] width 96 height 18
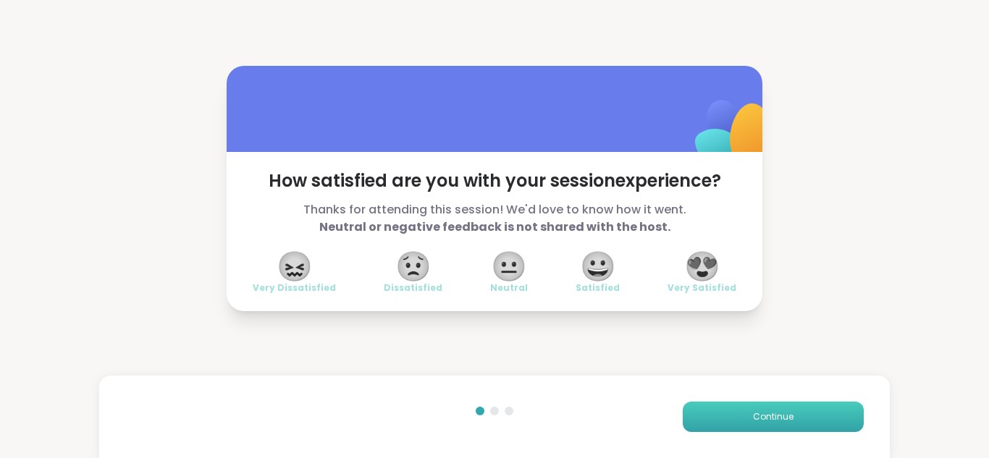
click at [712, 410] on button "Continue" at bounding box center [773, 417] width 181 height 30
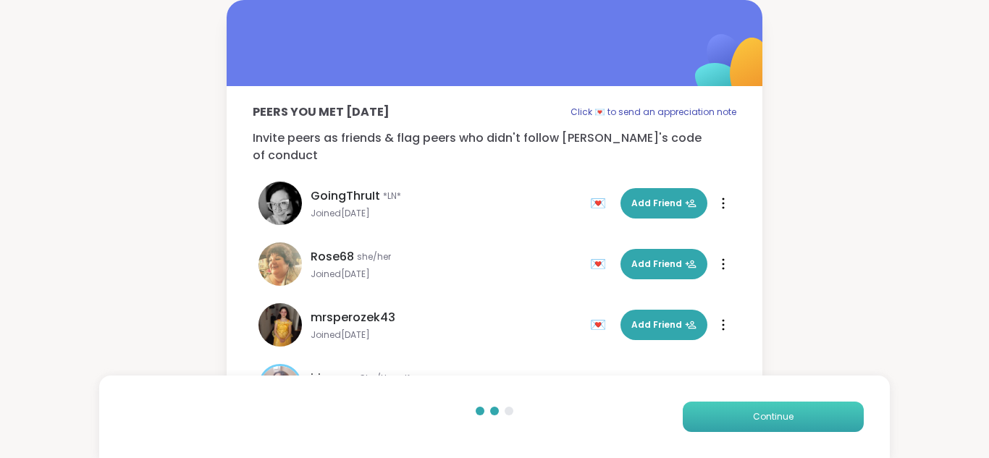
click at [712, 410] on button "Continue" at bounding box center [773, 417] width 181 height 30
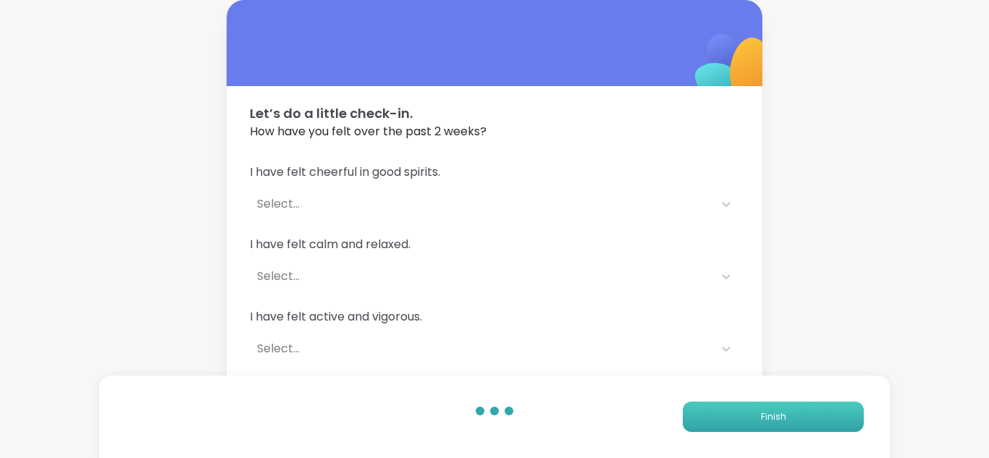
click at [712, 410] on button "Finish" at bounding box center [773, 417] width 181 height 30
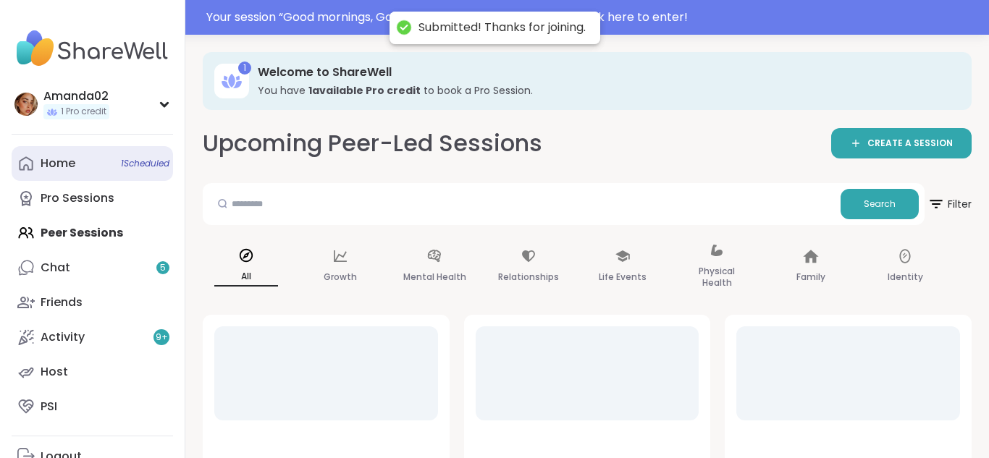
click at [64, 173] on link "Home 1 Scheduled" at bounding box center [92, 163] width 161 height 35
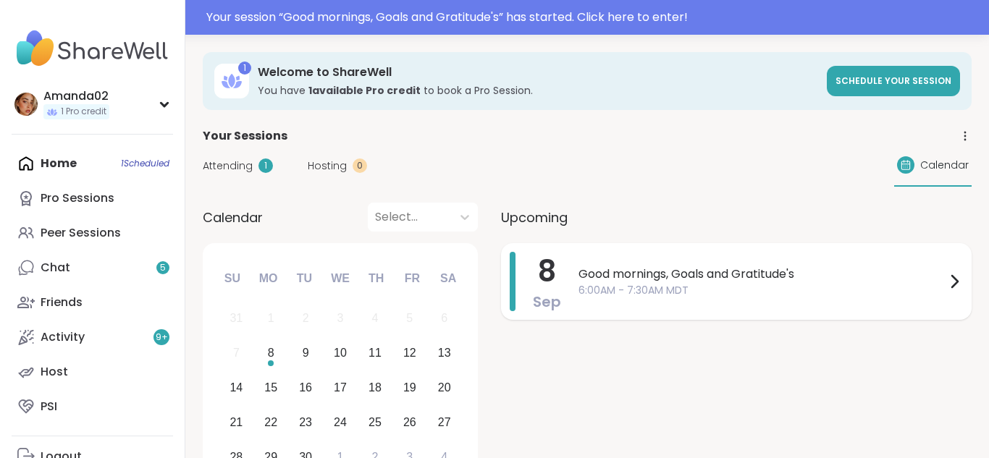
click at [748, 283] on span "6:00AM - 7:30AM MDT" at bounding box center [761, 290] width 367 height 15
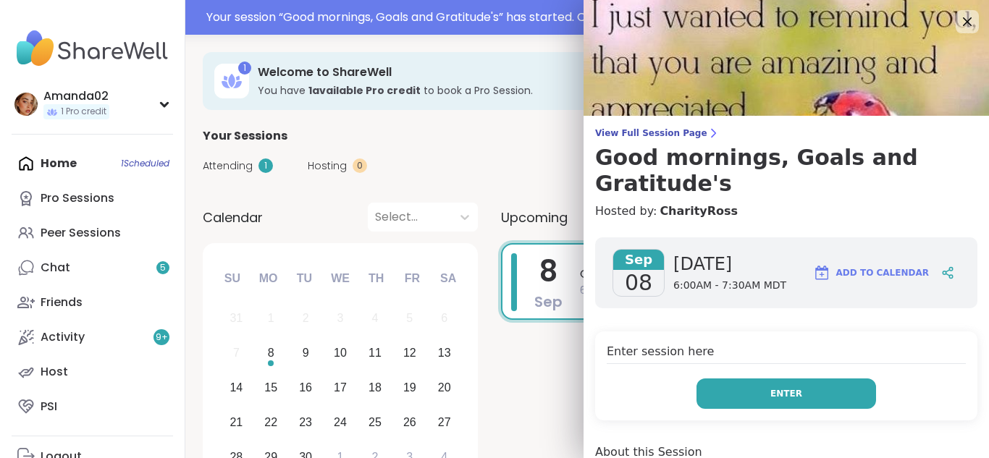
click at [833, 379] on button "Enter" at bounding box center [786, 394] width 180 height 30
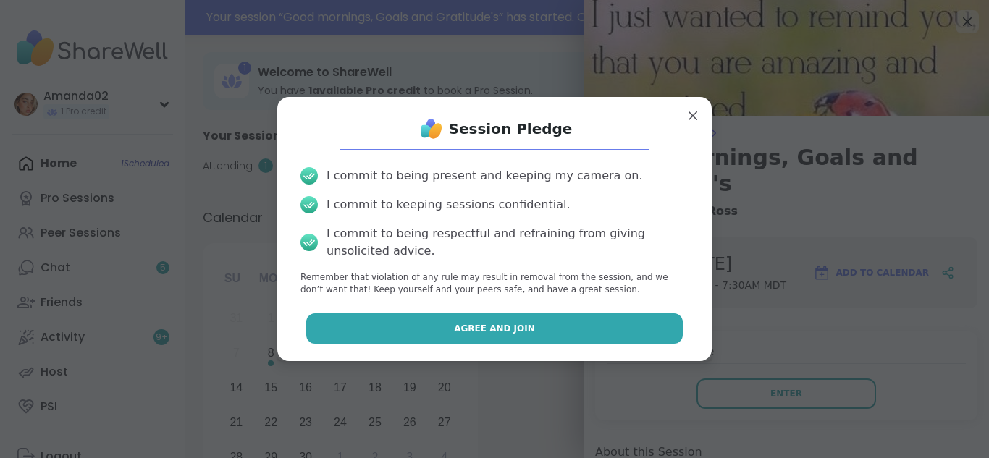
click at [526, 336] on button "Agree and Join" at bounding box center [494, 328] width 377 height 30
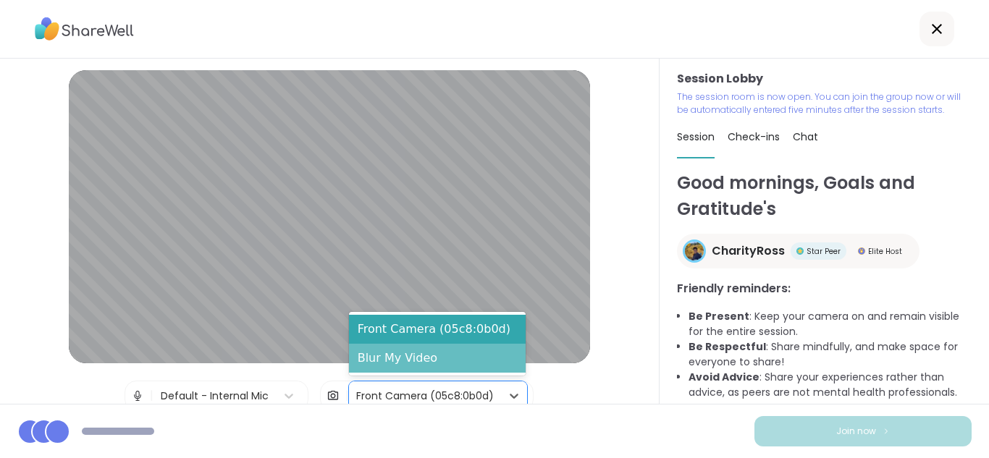
click at [471, 353] on div "Blur My Video" at bounding box center [437, 358] width 177 height 29
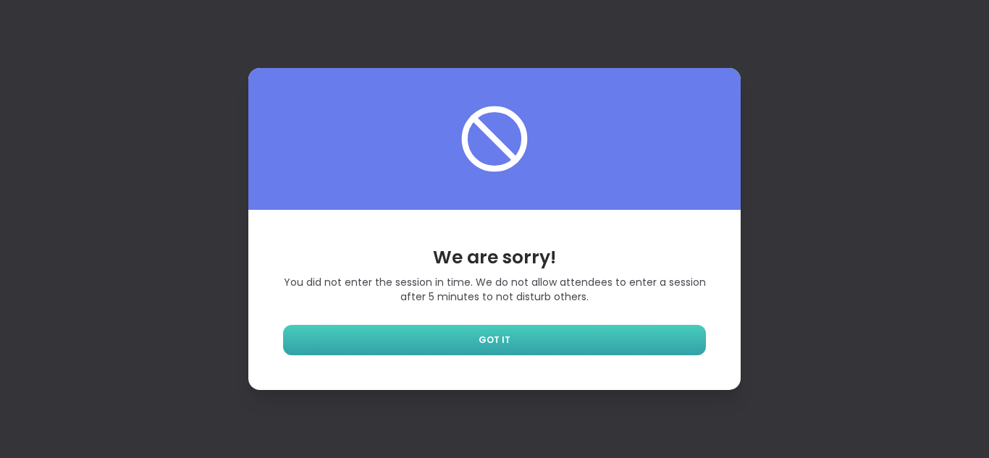
click at [623, 350] on link "GOT IT" at bounding box center [494, 340] width 423 height 30
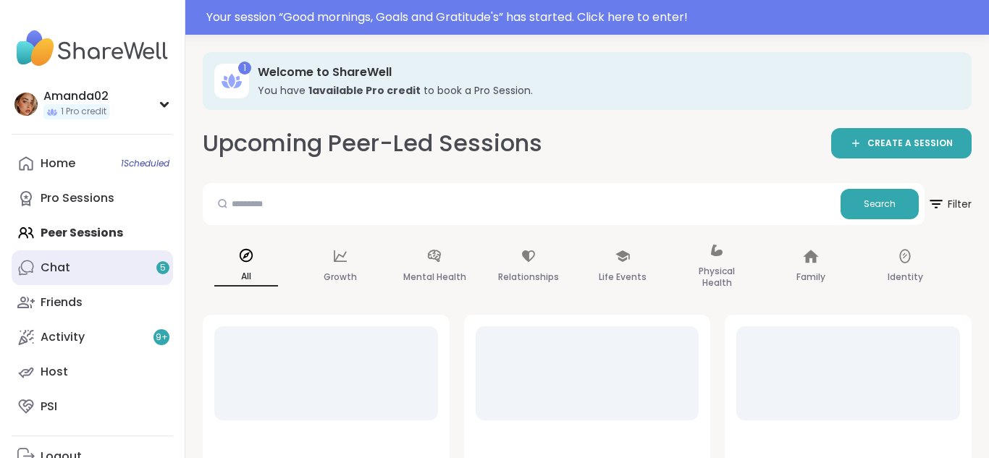
click at [53, 274] on div "Chat 5" at bounding box center [56, 268] width 30 height 16
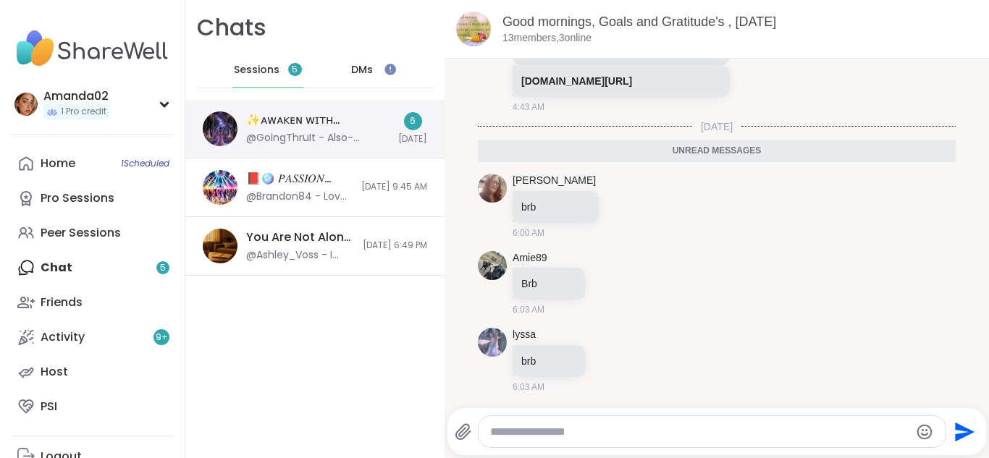
click at [356, 127] on div "✨ᴀᴡᴀᴋᴇɴ ᴡɪᴛʜ ʙᴇᴀᴜᴛɪғᴜʟ sᴏᴜʟs✨, [DATE]" at bounding box center [317, 120] width 143 height 16
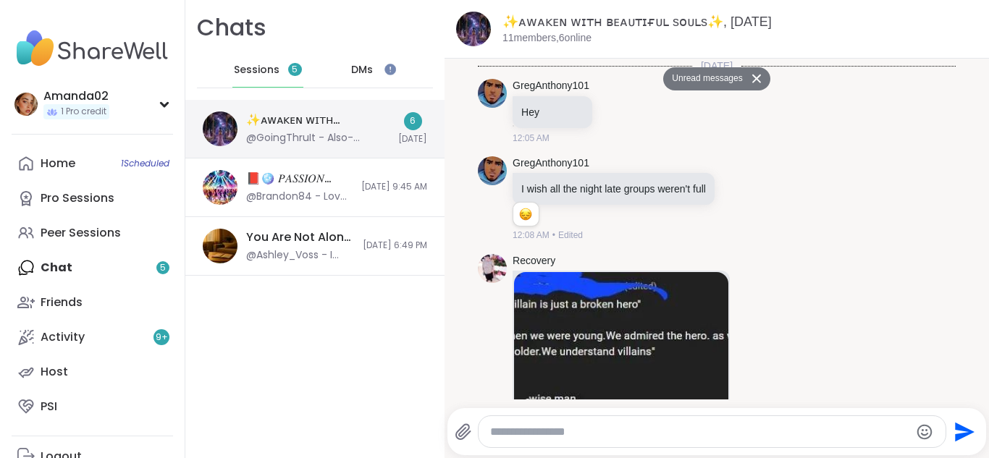
scroll to position [4068, 0]
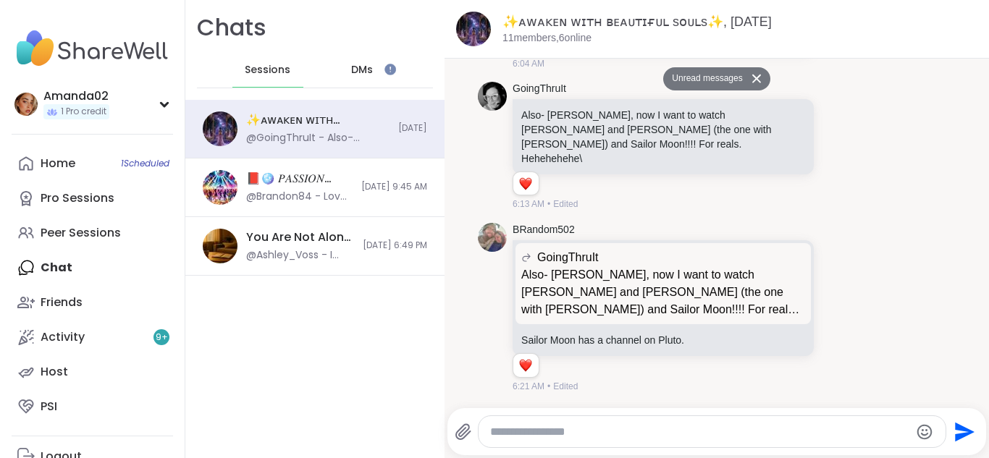
click at [391, 78] on div "DMs" at bounding box center [362, 70] width 71 height 35
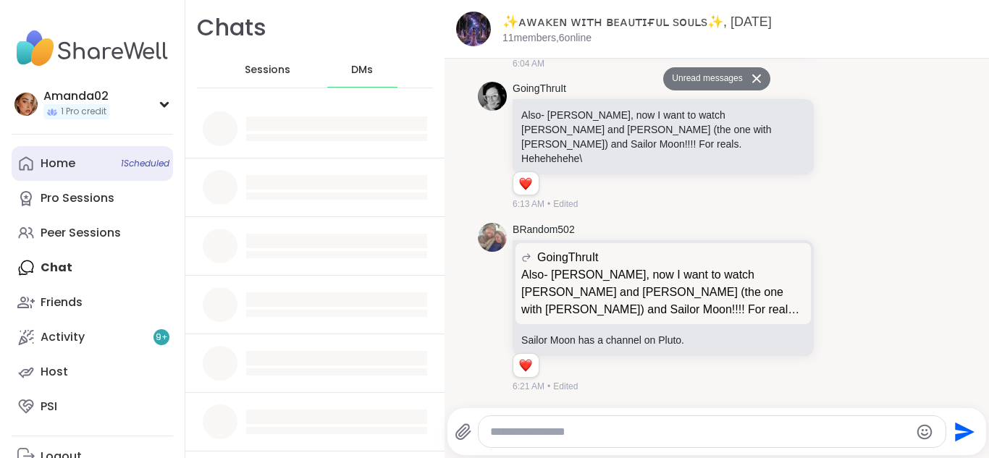
click at [131, 174] on link "Home 1 Scheduled" at bounding box center [92, 163] width 161 height 35
